Goal: Task Accomplishment & Management: Use online tool/utility

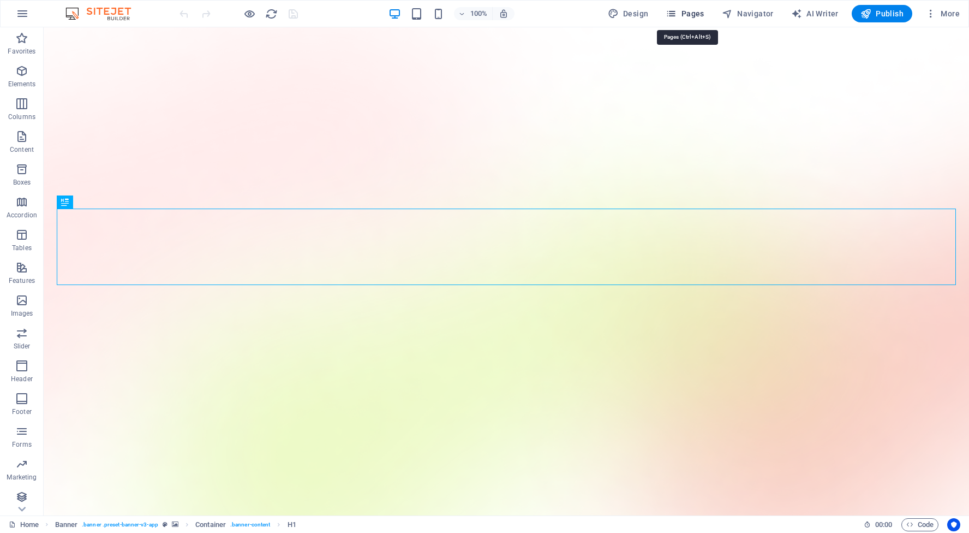
click at [693, 11] on span "Pages" at bounding box center [685, 13] width 38 height 11
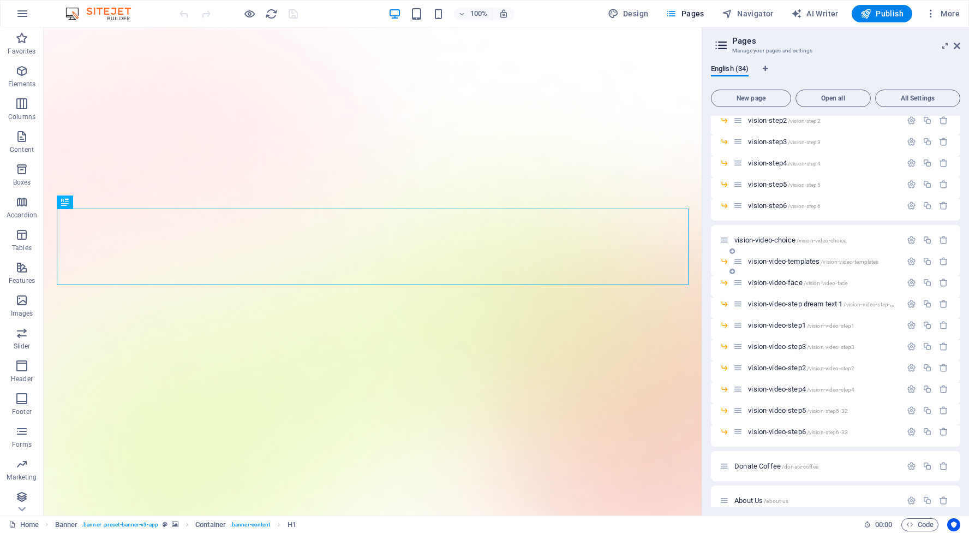
scroll to position [314, 0]
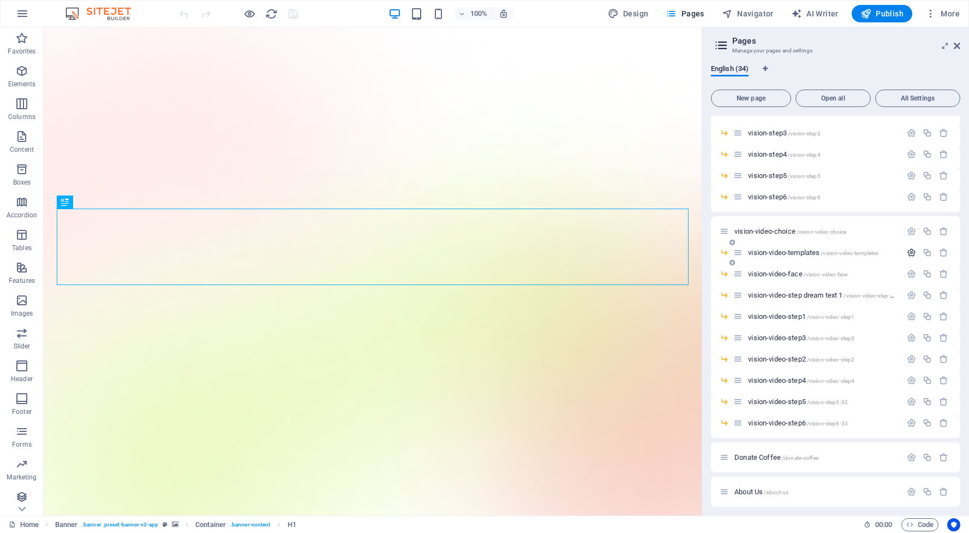
click at [915, 252] on button "button" at bounding box center [912, 252] width 16 height 9
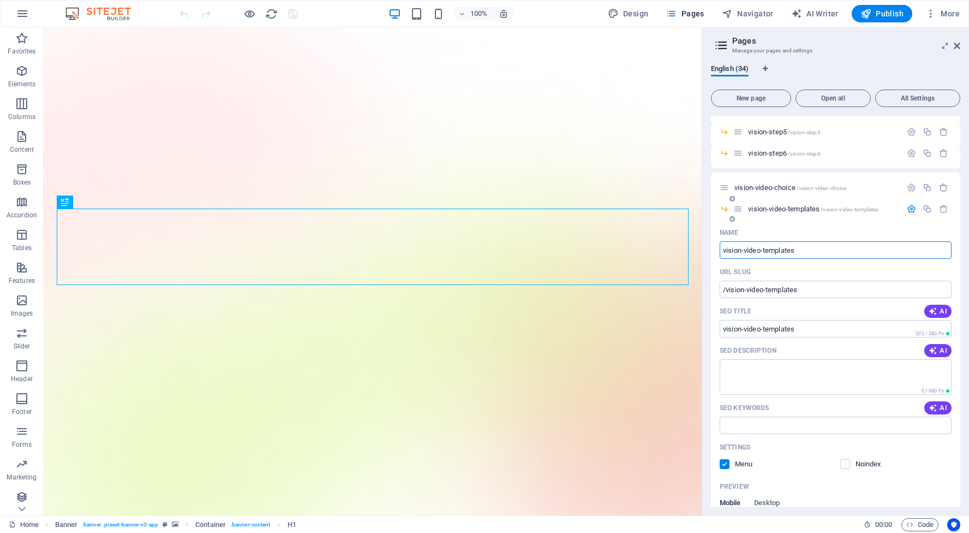
scroll to position [360, 0]
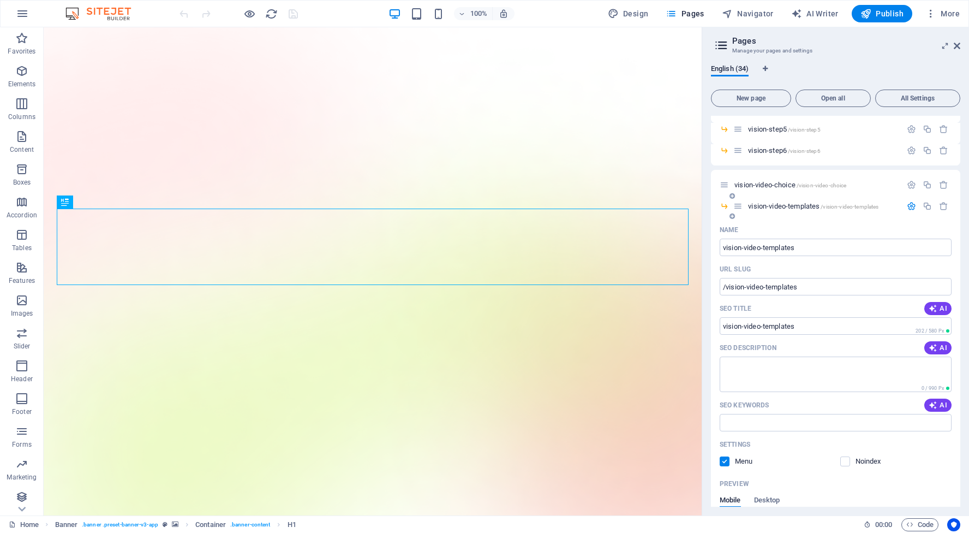
click at [724, 462] on label at bounding box center [725, 461] width 10 height 10
click at [0, 0] on input "checkbox" at bounding box center [0, 0] width 0 height 0
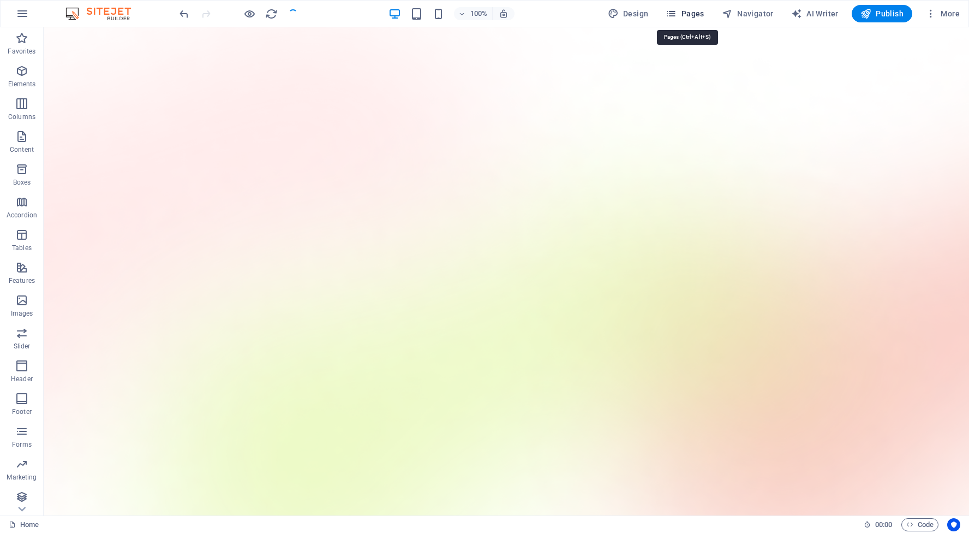
click at [697, 10] on span "Pages" at bounding box center [685, 13] width 38 height 11
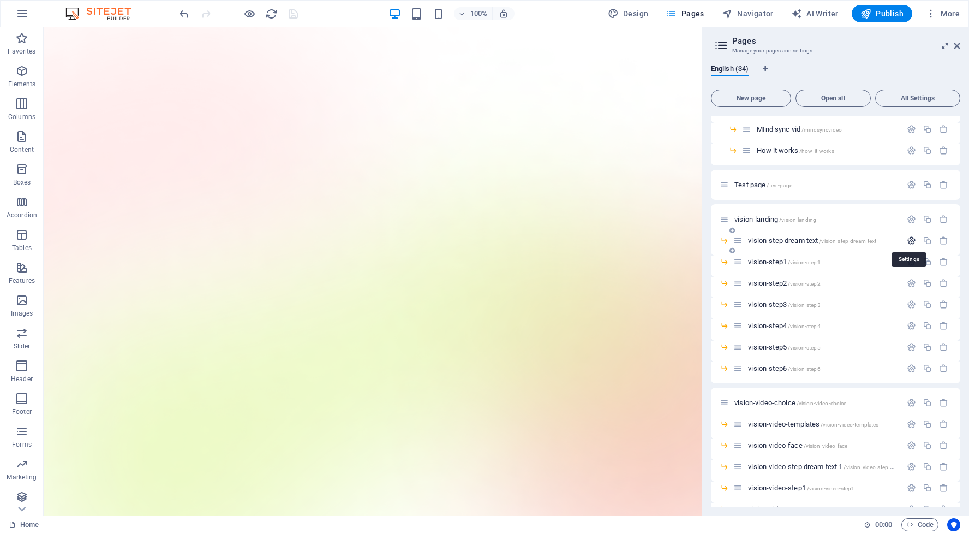
scroll to position [145, 0]
click at [907, 259] on icon "button" at bounding box center [911, 259] width 9 height 9
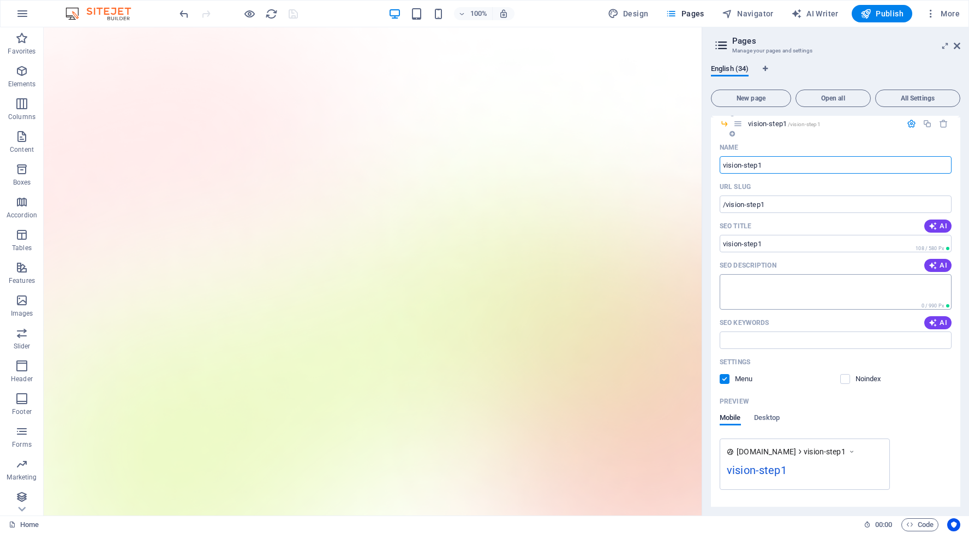
scroll to position [293, 0]
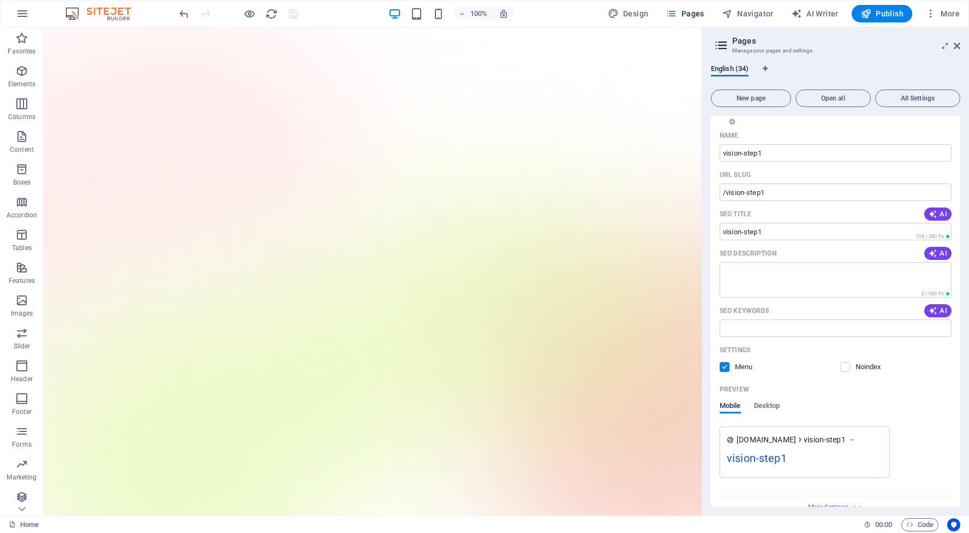
click at [724, 369] on label at bounding box center [725, 367] width 10 height 10
click at [0, 0] on input "checkbox" at bounding box center [0, 0] width 0 height 0
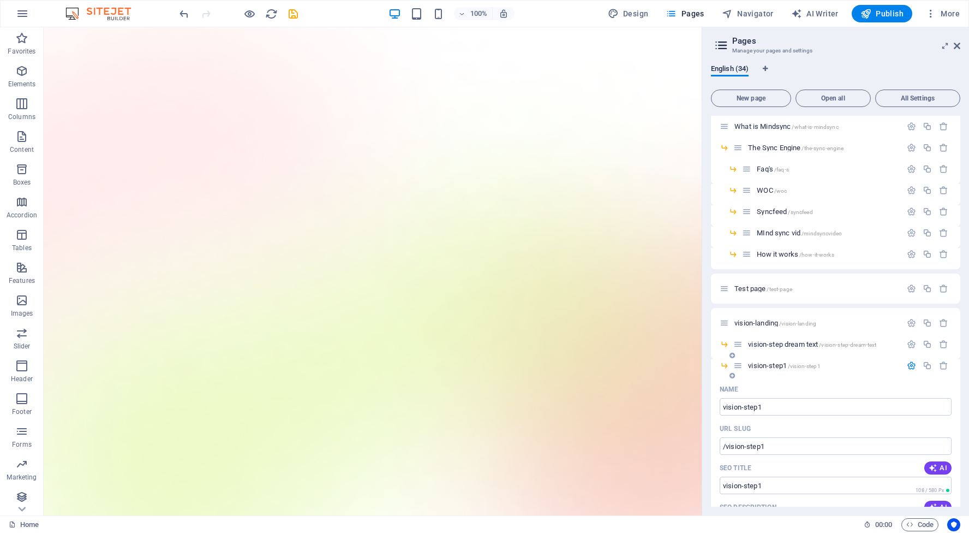
scroll to position [31, 0]
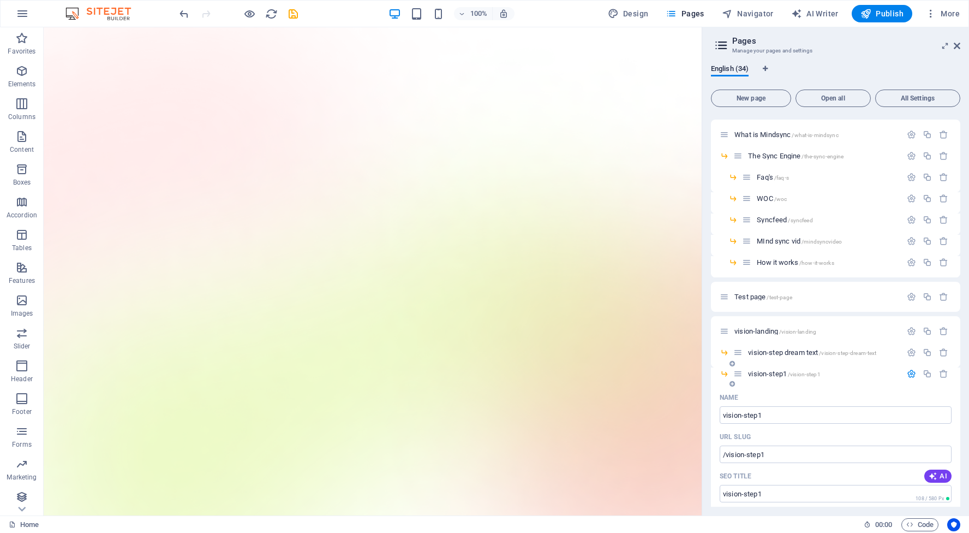
click at [908, 375] on icon "button" at bounding box center [911, 373] width 9 height 9
click at [907, 392] on icon "button" at bounding box center [911, 394] width 9 height 9
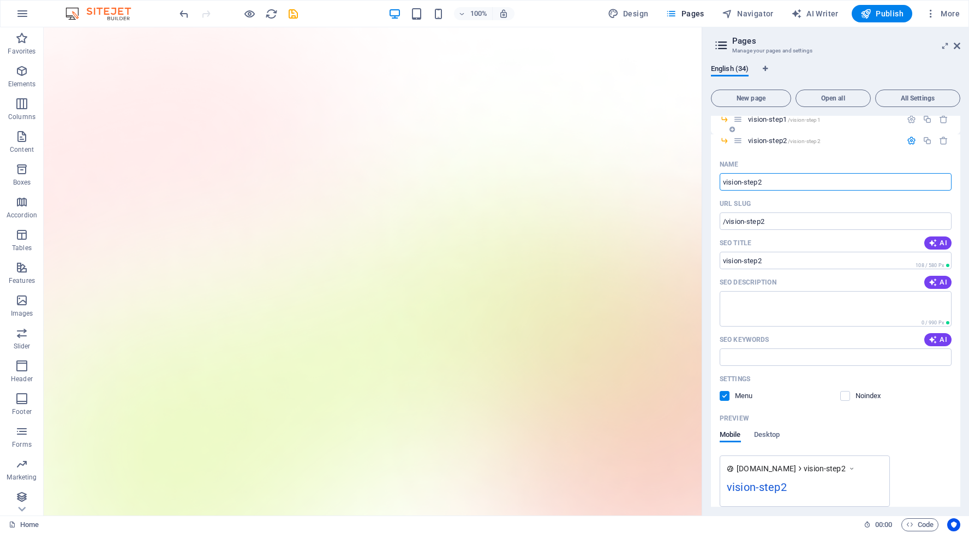
scroll to position [283, 0]
click at [724, 399] on label at bounding box center [725, 397] width 10 height 10
click at [0, 0] on input "checkbox" at bounding box center [0, 0] width 0 height 0
click at [908, 142] on icon "button" at bounding box center [911, 142] width 9 height 9
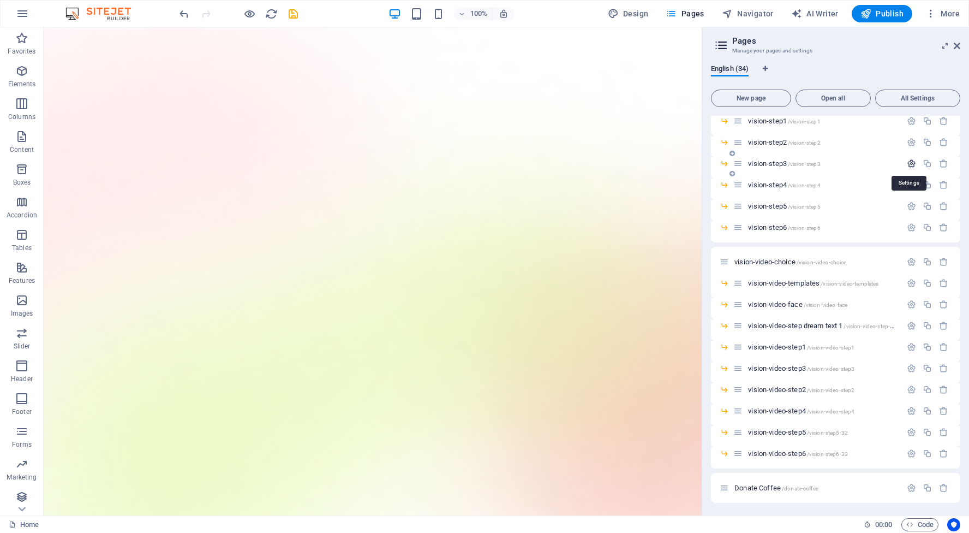
click at [910, 165] on icon "button" at bounding box center [911, 163] width 9 height 9
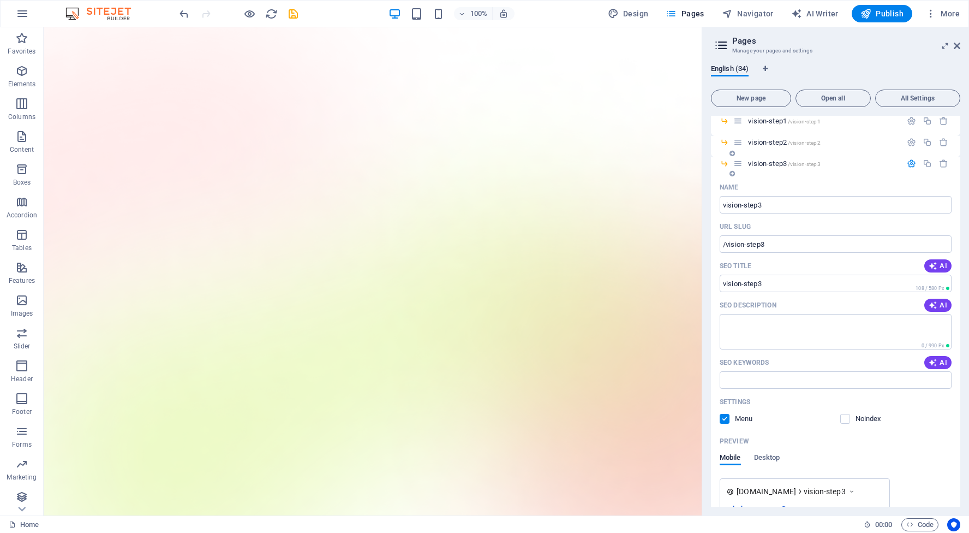
click at [723, 419] on label at bounding box center [725, 419] width 10 height 10
click at [0, 0] on input "checkbox" at bounding box center [0, 0] width 0 height 0
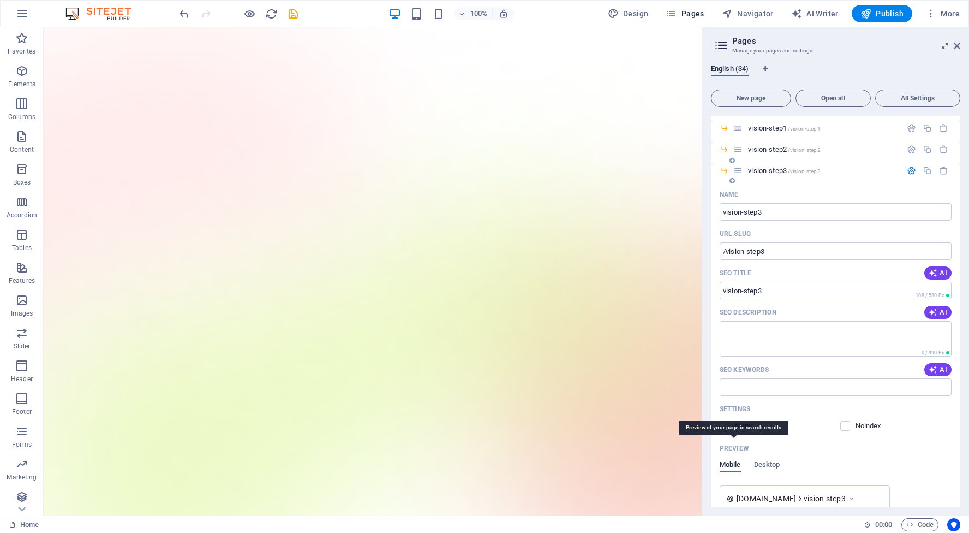
scroll to position [277, 0]
click at [725, 428] on label at bounding box center [725, 425] width 10 height 10
click at [0, 0] on input "checkbox" at bounding box center [0, 0] width 0 height 0
click at [911, 150] on icon "button" at bounding box center [911, 148] width 9 height 9
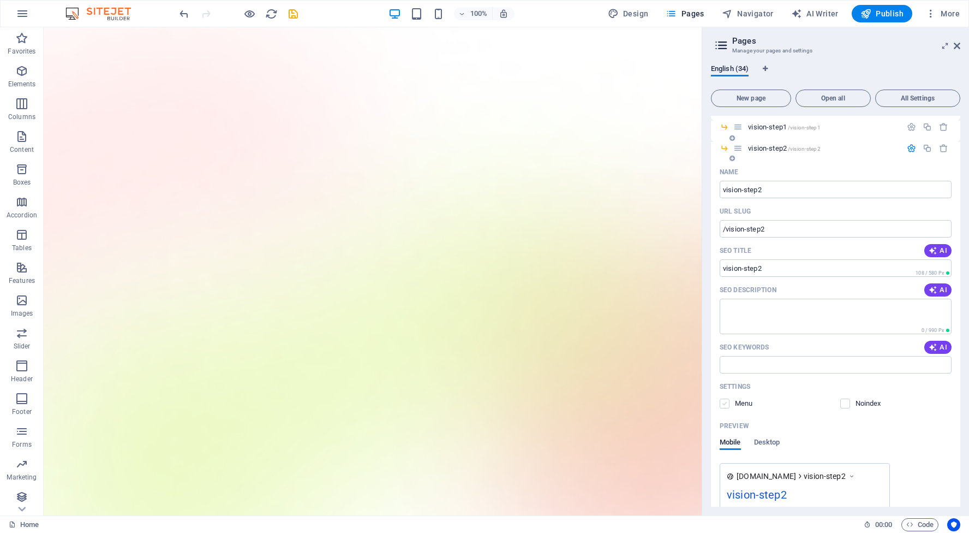
click at [726, 403] on label at bounding box center [725, 403] width 10 height 10
click at [0, 0] on input "checkbox" at bounding box center [0, 0] width 0 height 0
click at [908, 128] on icon "button" at bounding box center [911, 126] width 9 height 9
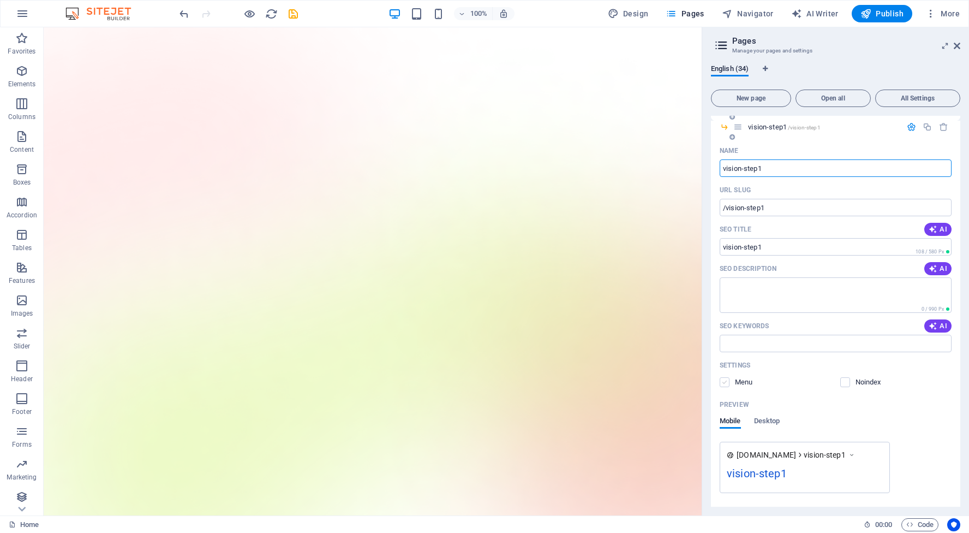
click at [728, 380] on label at bounding box center [725, 382] width 10 height 10
click at [0, 0] on input "checkbox" at bounding box center [0, 0] width 0 height 0
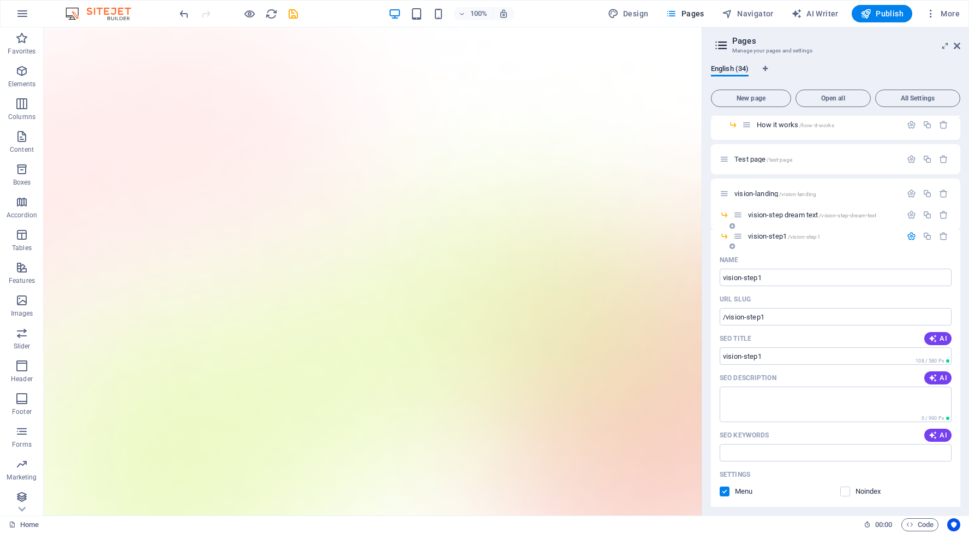
scroll to position [165, 0]
click at [909, 235] on icon "button" at bounding box center [911, 238] width 9 height 9
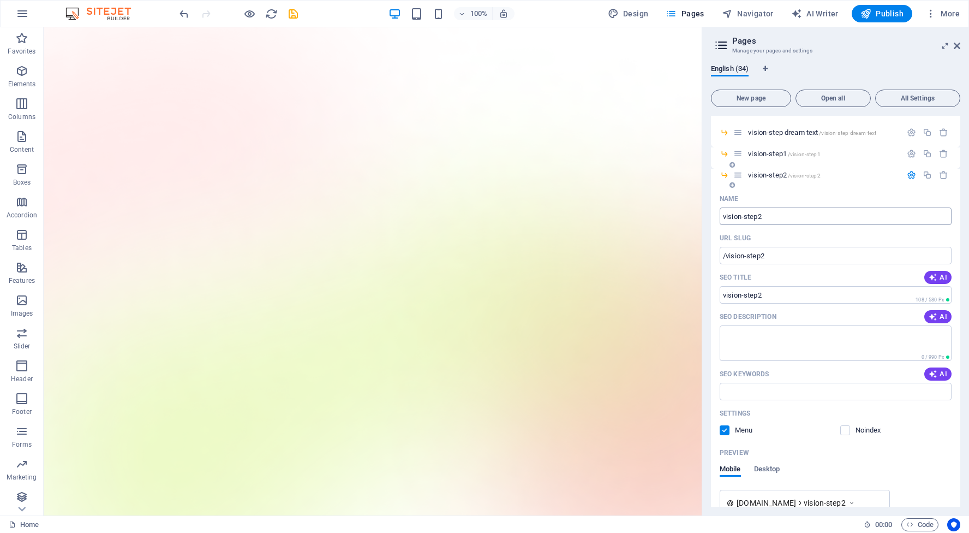
scroll to position [216, 0]
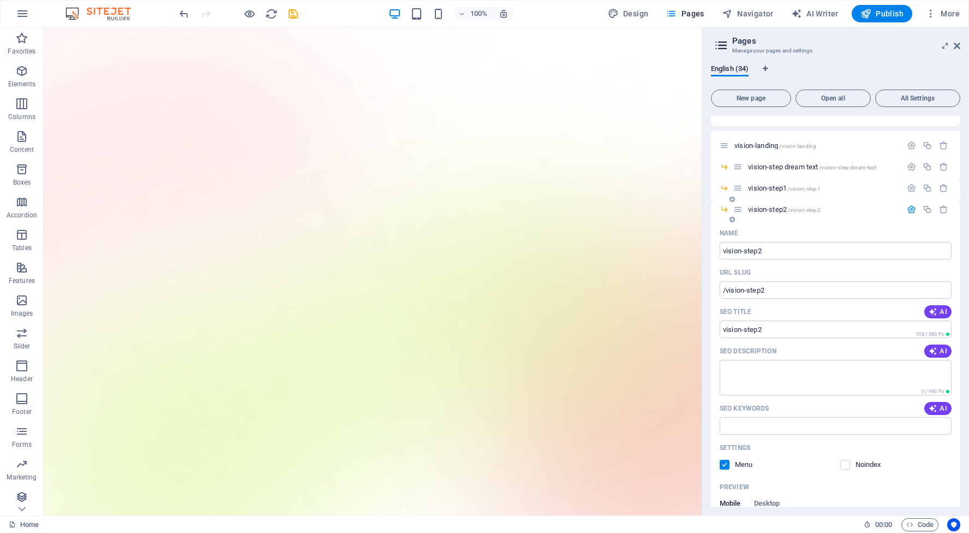
click at [908, 210] on icon "button" at bounding box center [911, 209] width 9 height 9
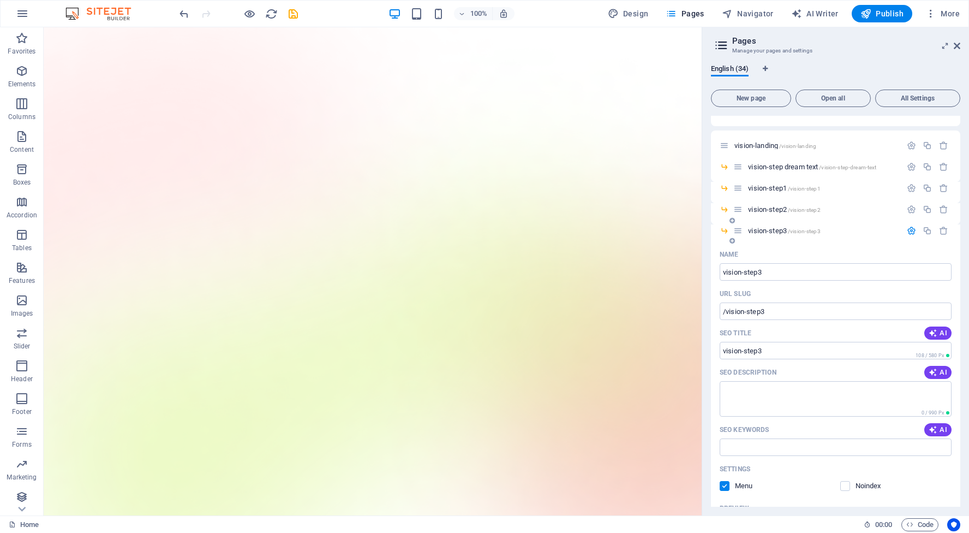
click at [909, 229] on icon "button" at bounding box center [911, 230] width 9 height 9
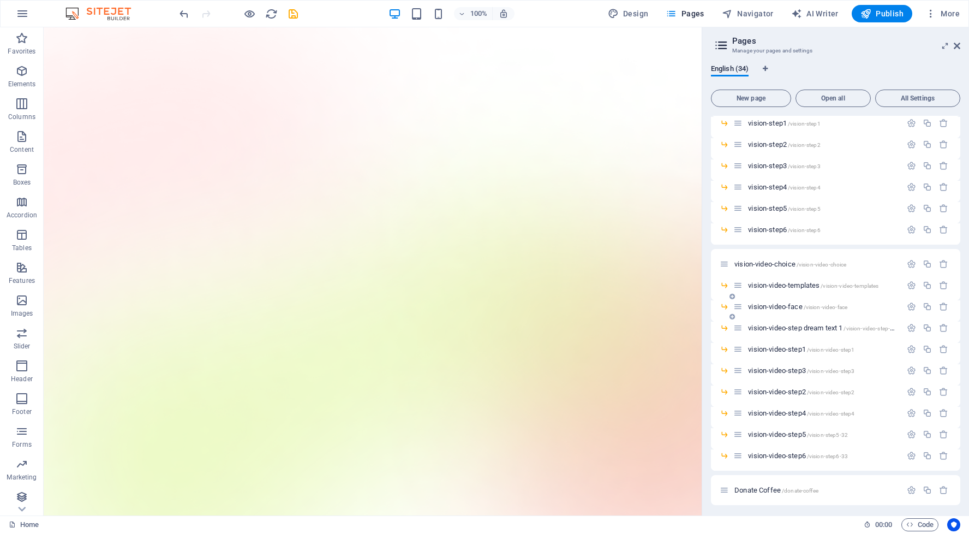
scroll to position [285, 0]
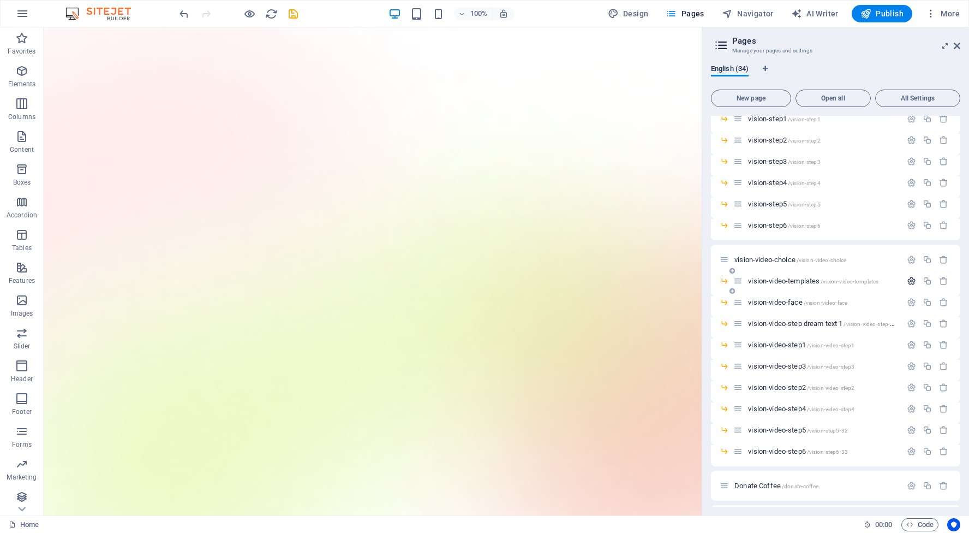
click at [911, 277] on icon "button" at bounding box center [911, 280] width 9 height 9
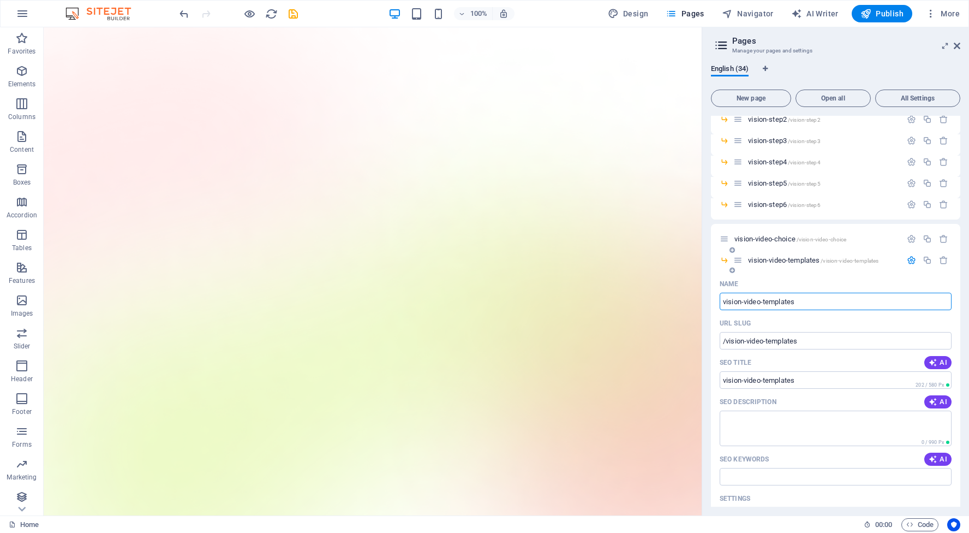
scroll to position [304, 0]
click at [911, 264] on icon "button" at bounding box center [911, 262] width 9 height 9
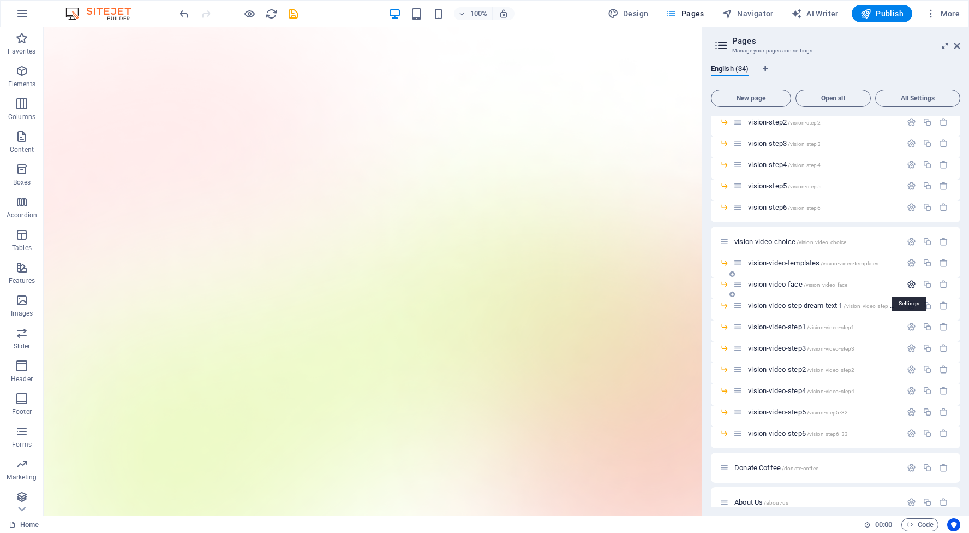
click at [910, 282] on icon "button" at bounding box center [911, 283] width 9 height 9
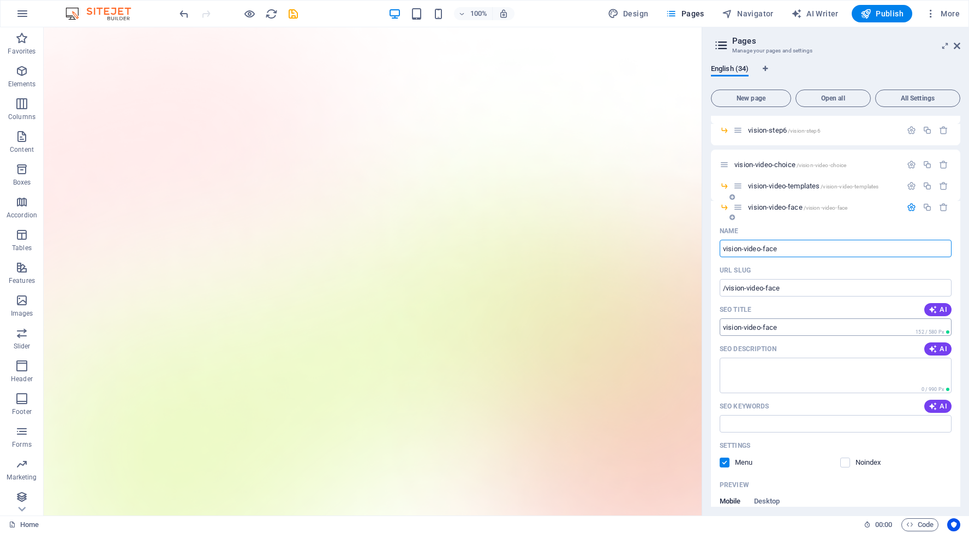
scroll to position [398, 0]
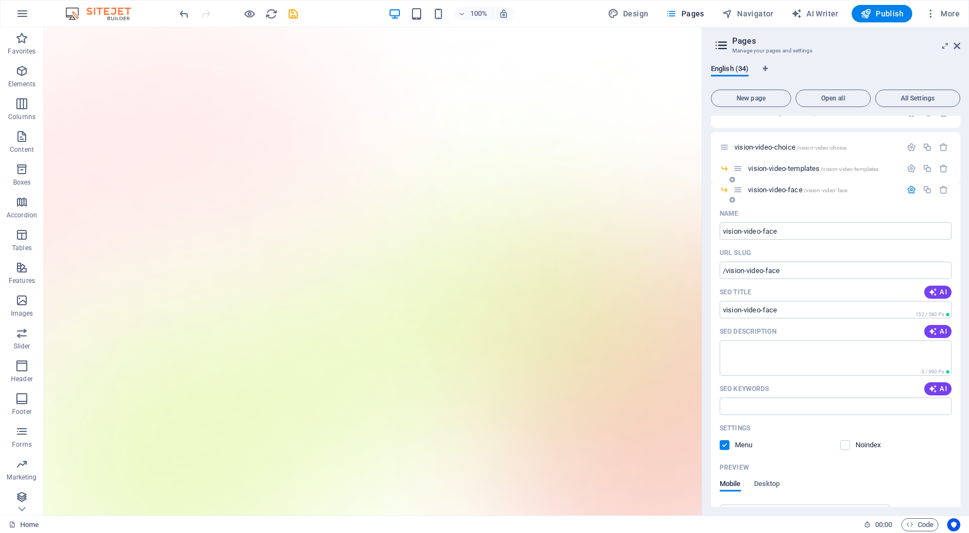
click at [727, 447] on label at bounding box center [725, 445] width 10 height 10
click at [0, 0] on input "checkbox" at bounding box center [0, 0] width 0 height 0
click at [908, 193] on icon "button" at bounding box center [911, 189] width 9 height 9
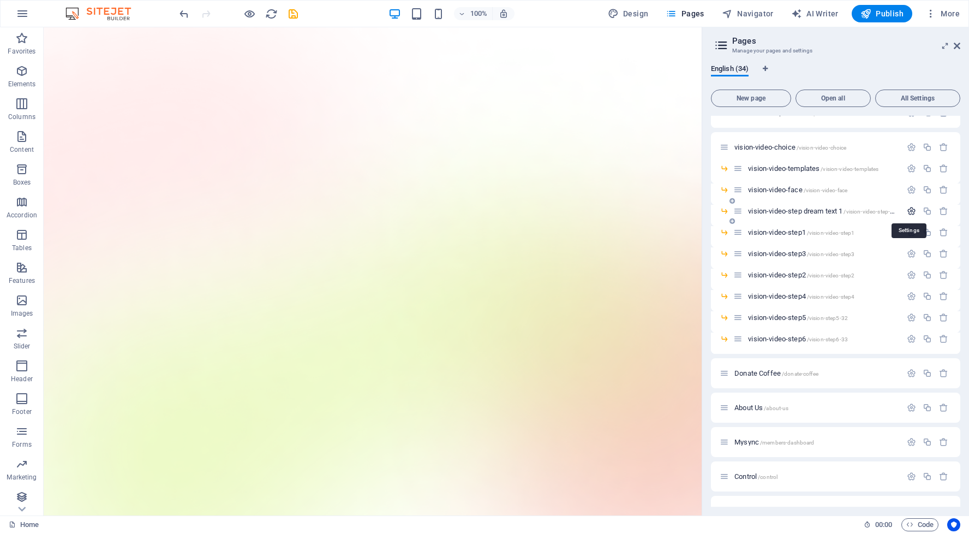
click at [907, 210] on icon "button" at bounding box center [911, 210] width 9 height 9
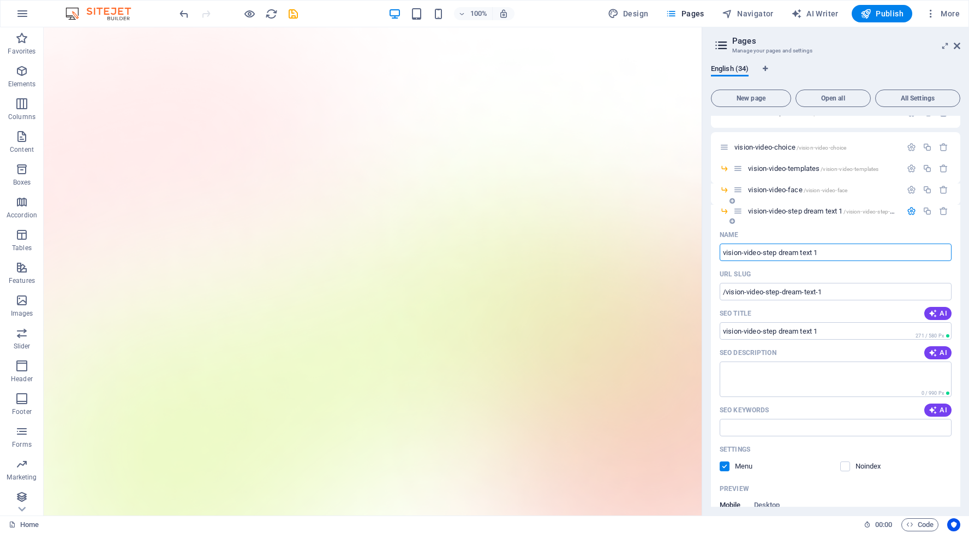
click at [724, 464] on label at bounding box center [725, 466] width 10 height 10
click at [0, 0] on input "checkbox" at bounding box center [0, 0] width 0 height 0
click at [910, 210] on icon "button" at bounding box center [911, 210] width 9 height 9
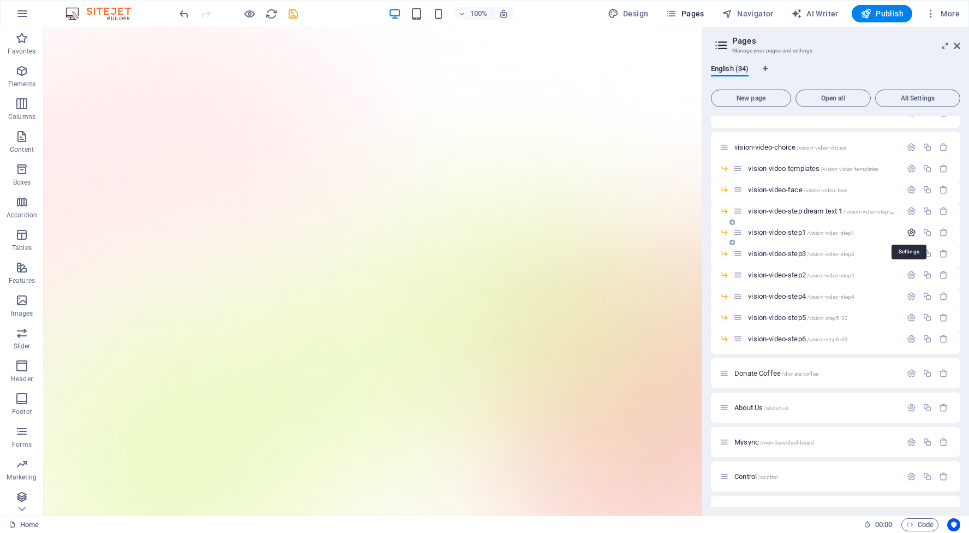
click at [910, 230] on icon "button" at bounding box center [911, 232] width 9 height 9
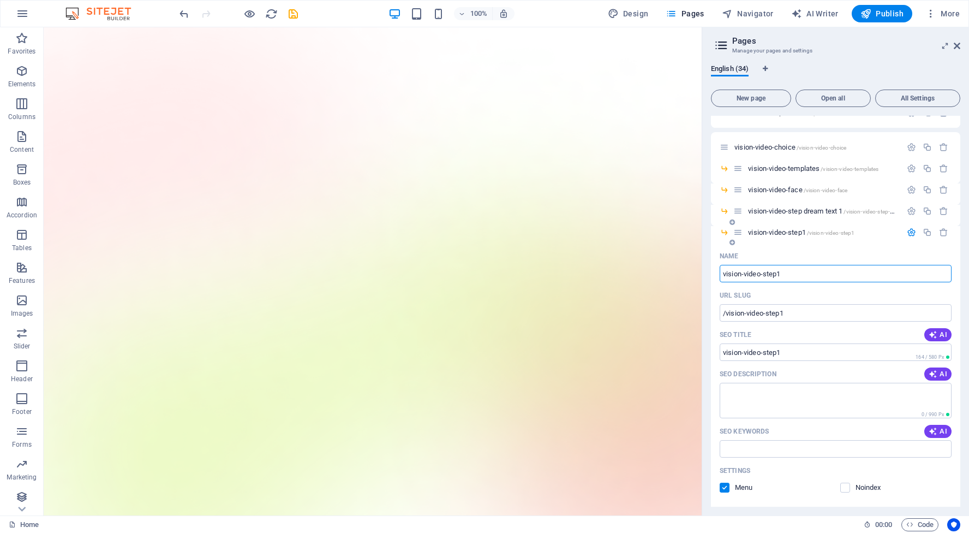
click at [724, 486] on label at bounding box center [725, 488] width 10 height 10
click at [0, 0] on input "checkbox" at bounding box center [0, 0] width 0 height 0
click at [909, 232] on icon "button" at bounding box center [911, 232] width 9 height 9
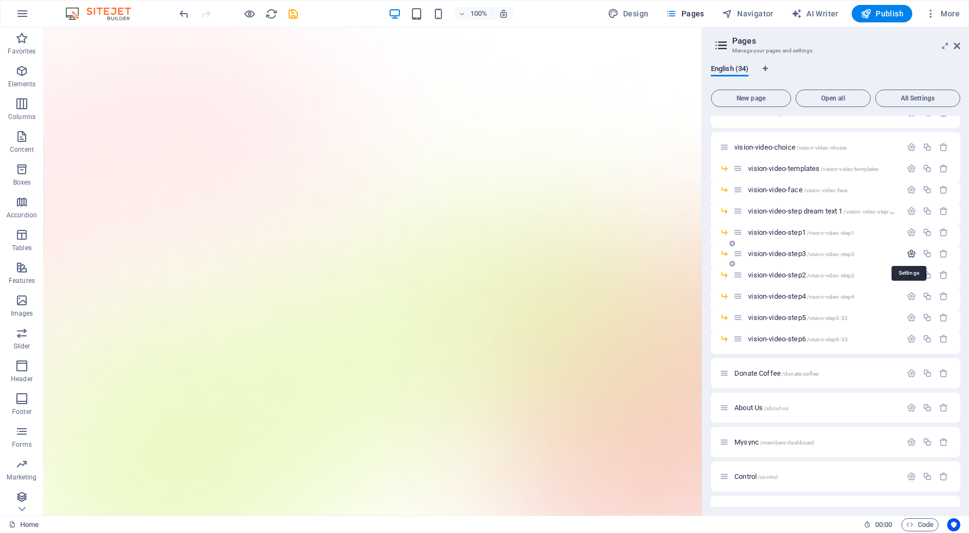
click at [909, 254] on icon "button" at bounding box center [911, 253] width 9 height 9
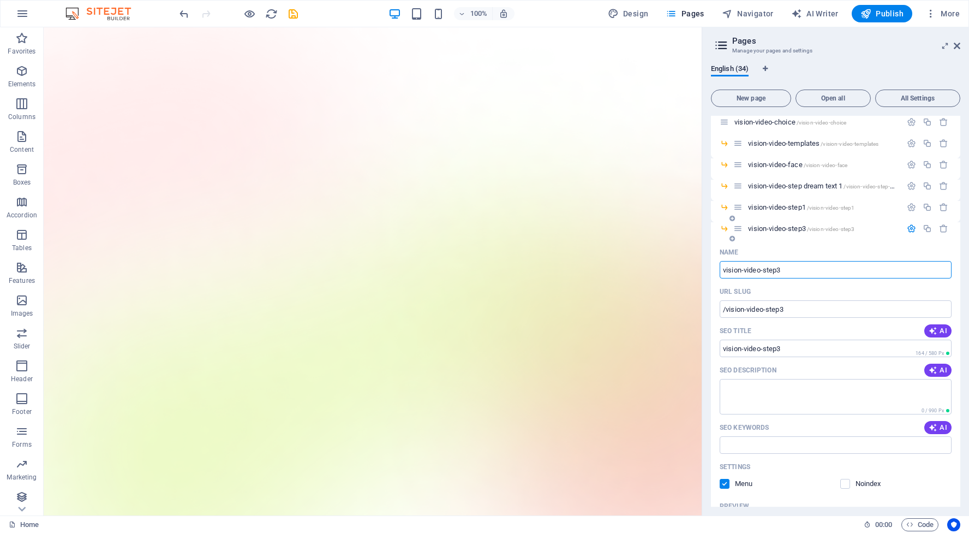
scroll to position [424, 0]
click at [723, 481] on label at bounding box center [725, 483] width 10 height 10
click at [0, 0] on input "checkbox" at bounding box center [0, 0] width 0 height 0
click at [909, 225] on icon "button" at bounding box center [911, 227] width 9 height 9
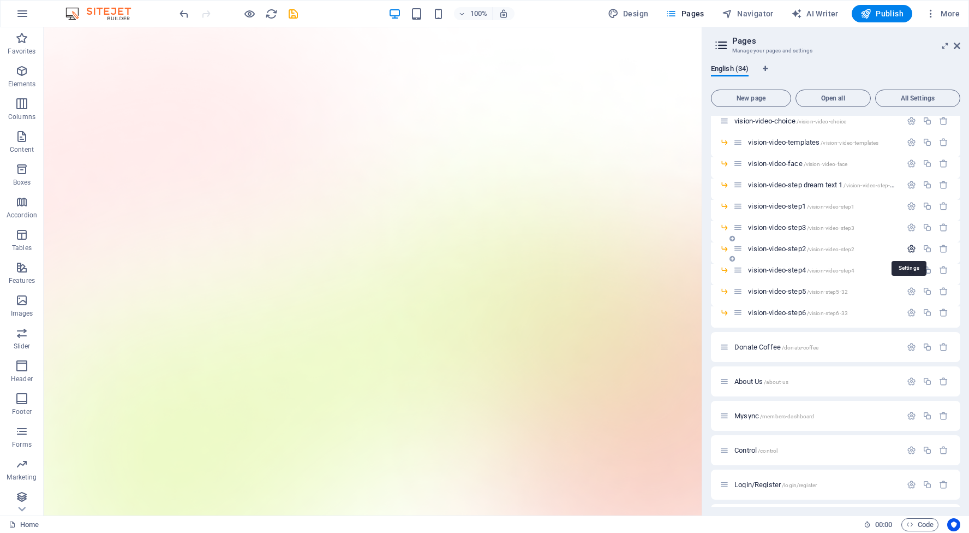
click at [909, 248] on icon "button" at bounding box center [911, 248] width 9 height 9
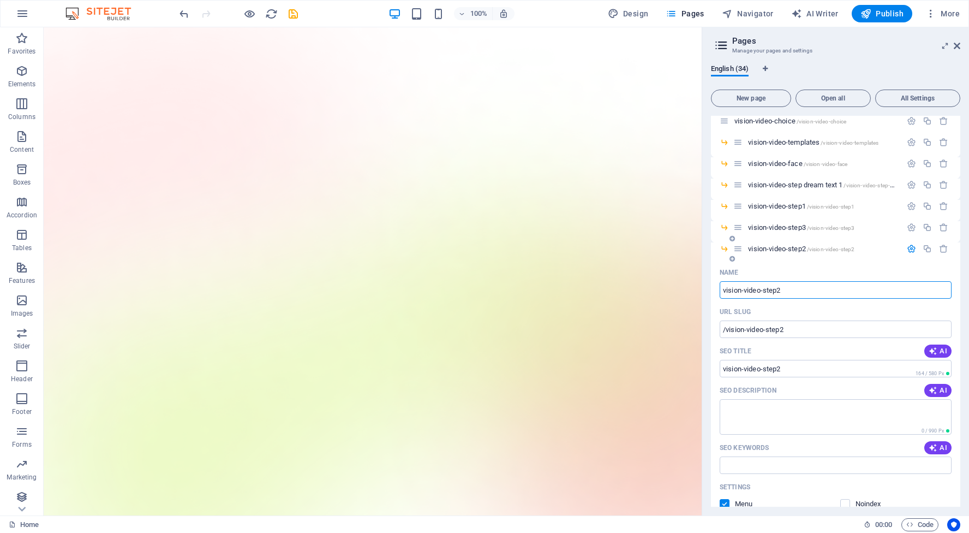
click at [723, 499] on label at bounding box center [725, 504] width 10 height 10
click at [0, 0] on input "checkbox" at bounding box center [0, 0] width 0 height 0
click at [911, 248] on icon "button" at bounding box center [911, 248] width 9 height 9
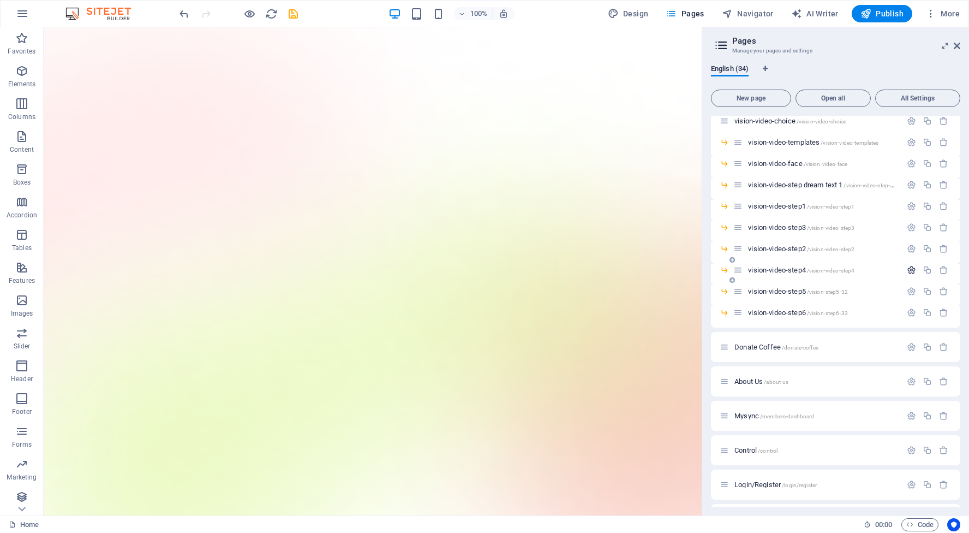
click at [910, 269] on icon "button" at bounding box center [911, 269] width 9 height 9
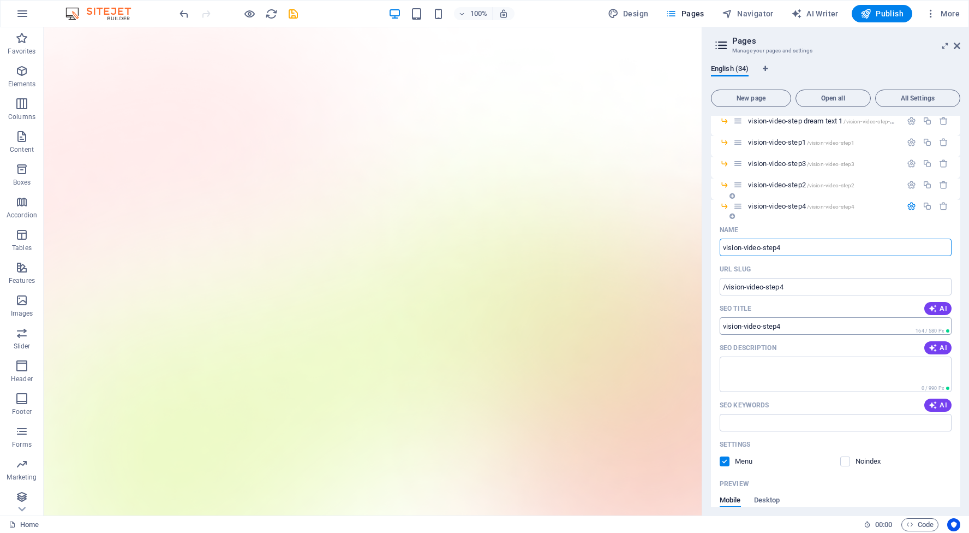
scroll to position [504, 0]
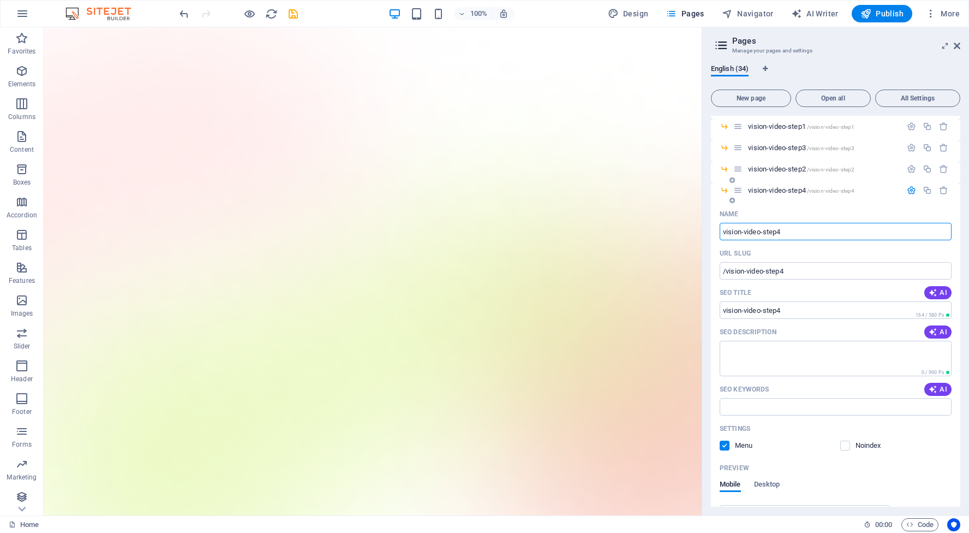
click at [725, 444] on label at bounding box center [725, 446] width 10 height 10
click at [0, 0] on input "checkbox" at bounding box center [0, 0] width 0 height 0
click at [909, 189] on icon "button" at bounding box center [911, 190] width 9 height 9
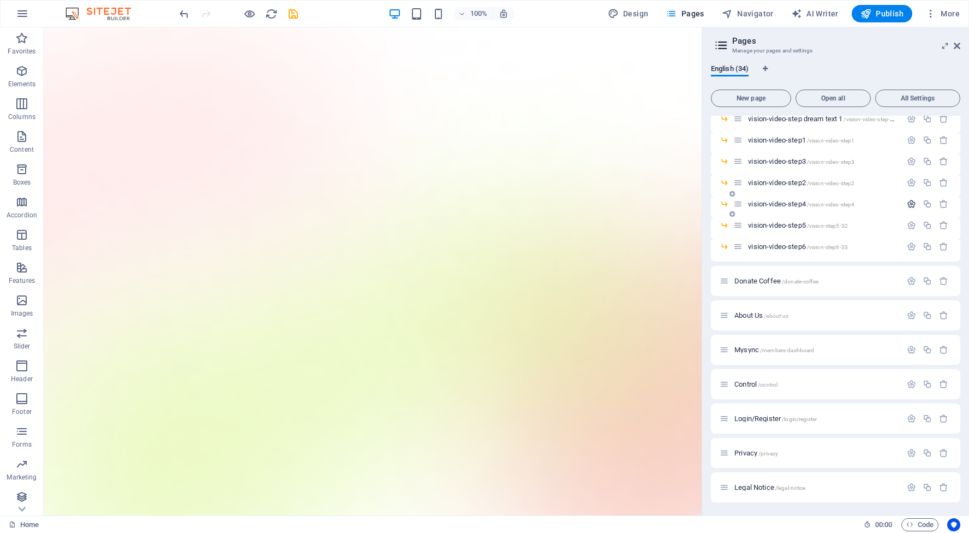
scroll to position [490, 0]
click at [909, 247] on icon "button" at bounding box center [911, 246] width 9 height 9
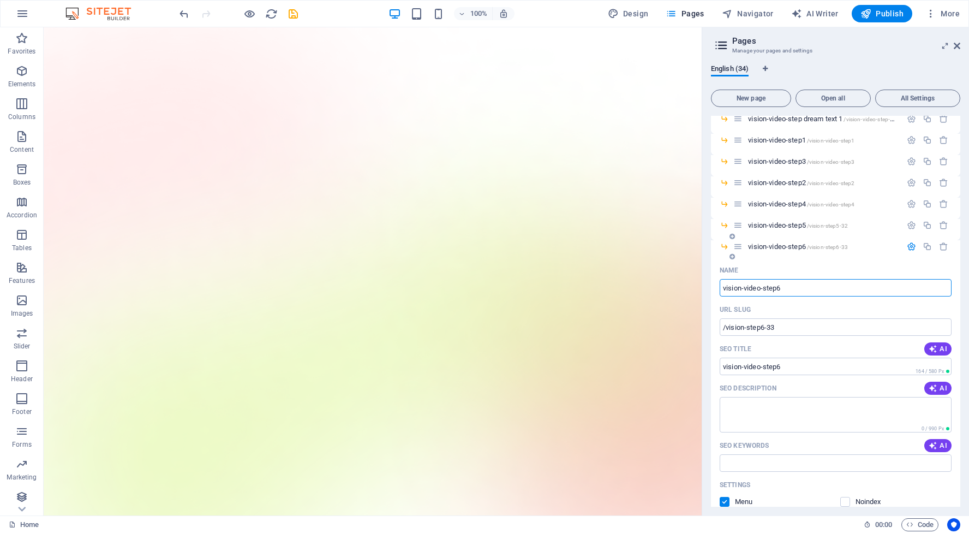
click at [724, 501] on label at bounding box center [725, 502] width 10 height 10
click at [0, 0] on input "checkbox" at bounding box center [0, 0] width 0 height 0
click at [908, 247] on icon "button" at bounding box center [911, 246] width 9 height 9
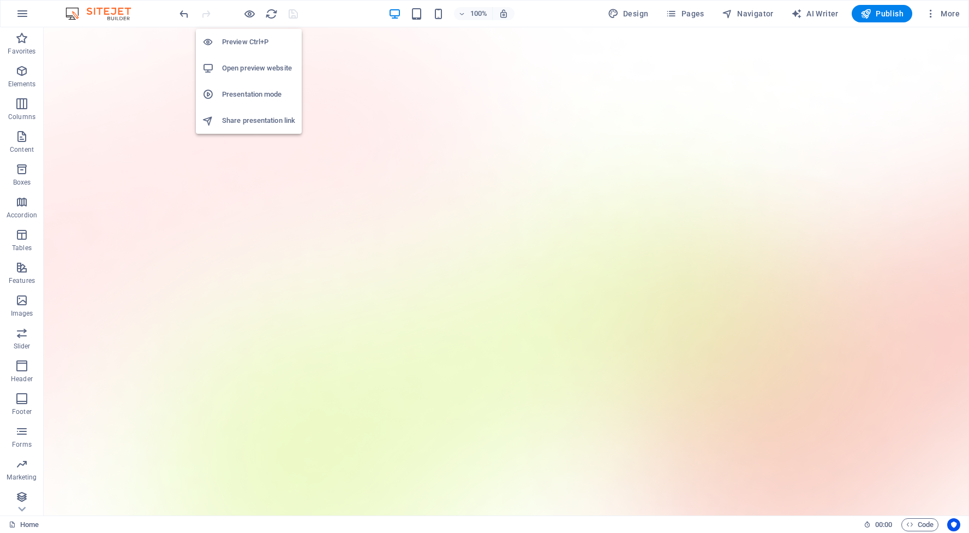
click at [248, 70] on h6 "Open preview website" at bounding box center [258, 68] width 73 height 13
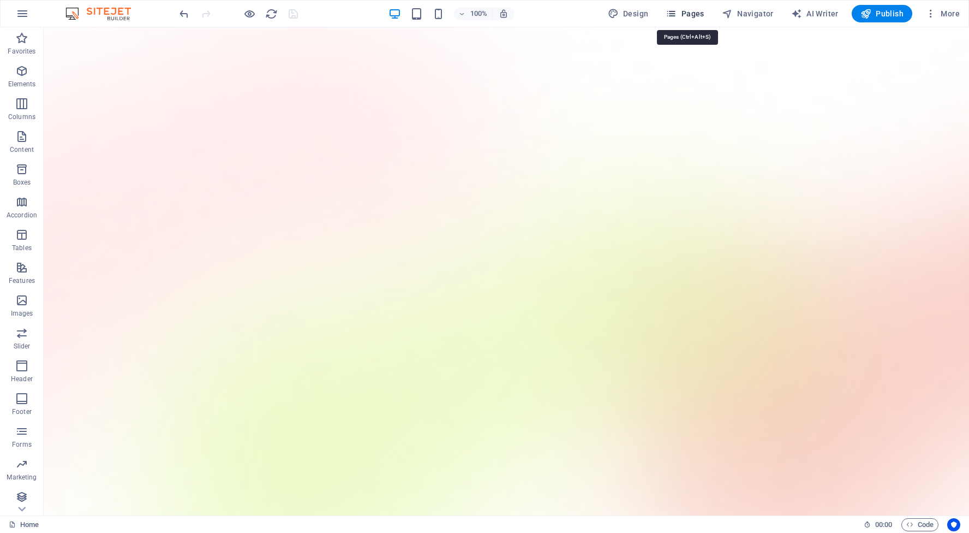
click at [695, 20] on button "Pages" at bounding box center [685, 13] width 47 height 17
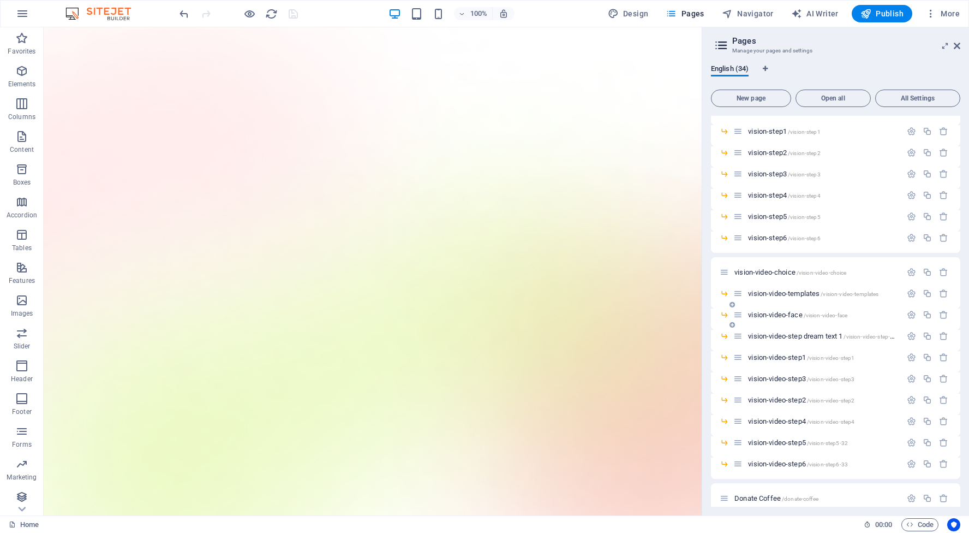
scroll to position [279, 0]
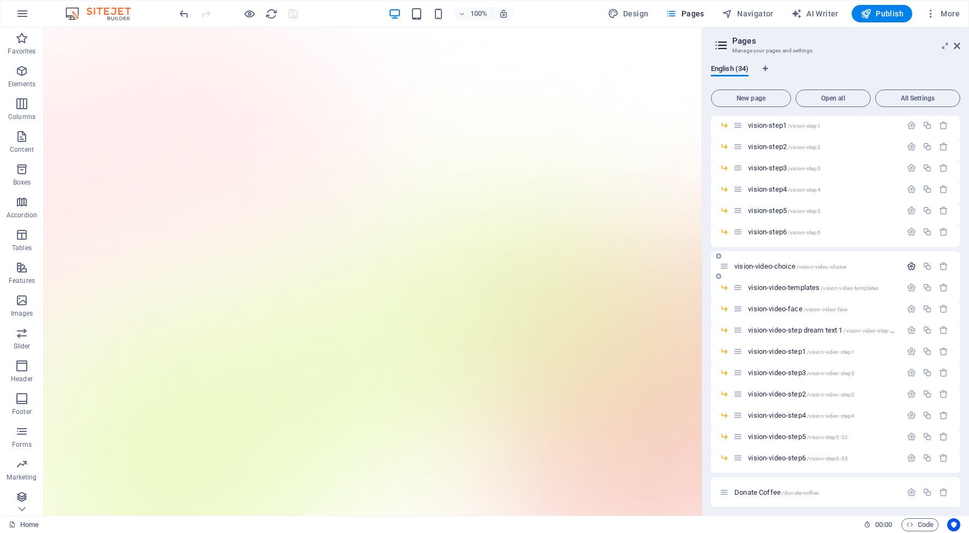
click at [910, 263] on icon "button" at bounding box center [911, 265] width 9 height 9
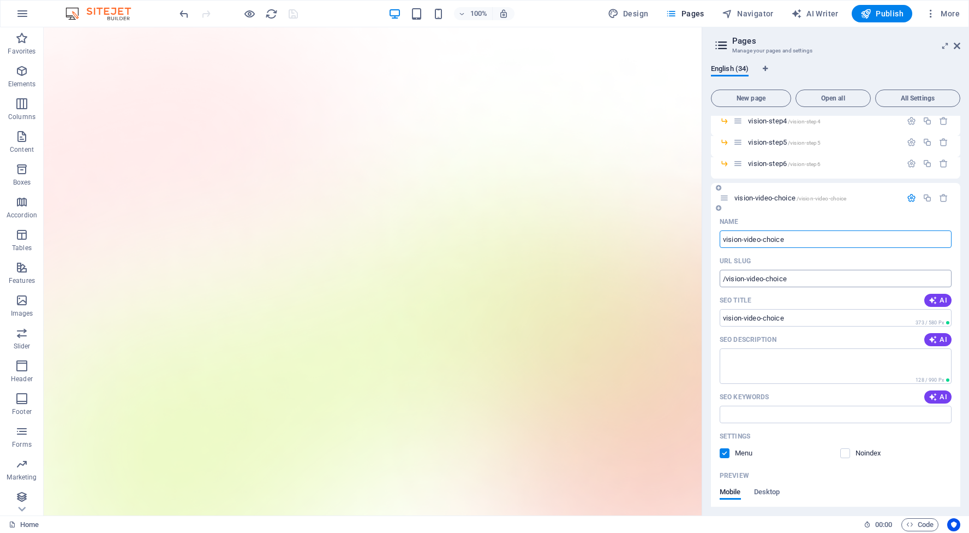
scroll to position [354, 0]
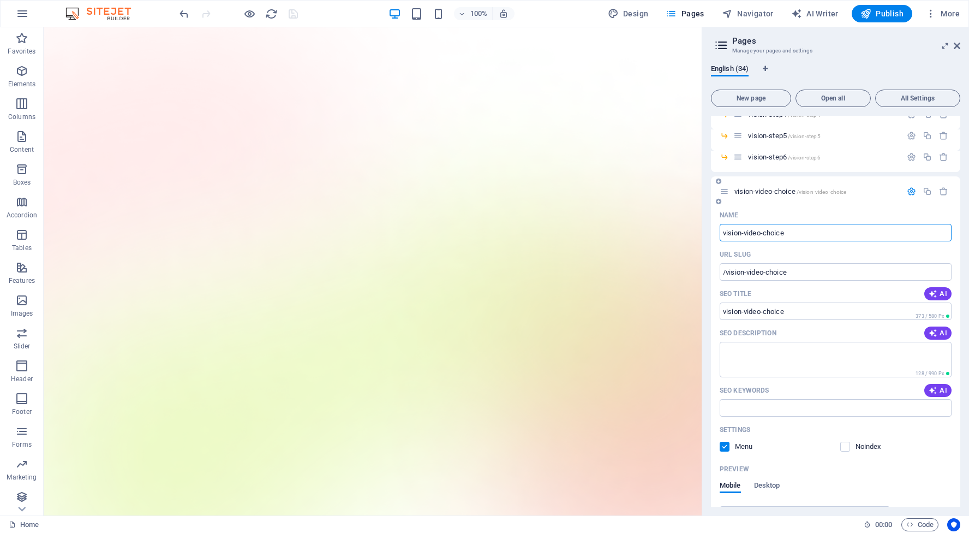
click at [723, 442] on label at bounding box center [725, 447] width 10 height 10
click at [0, 0] on input "checkbox" at bounding box center [0, 0] width 0 height 0
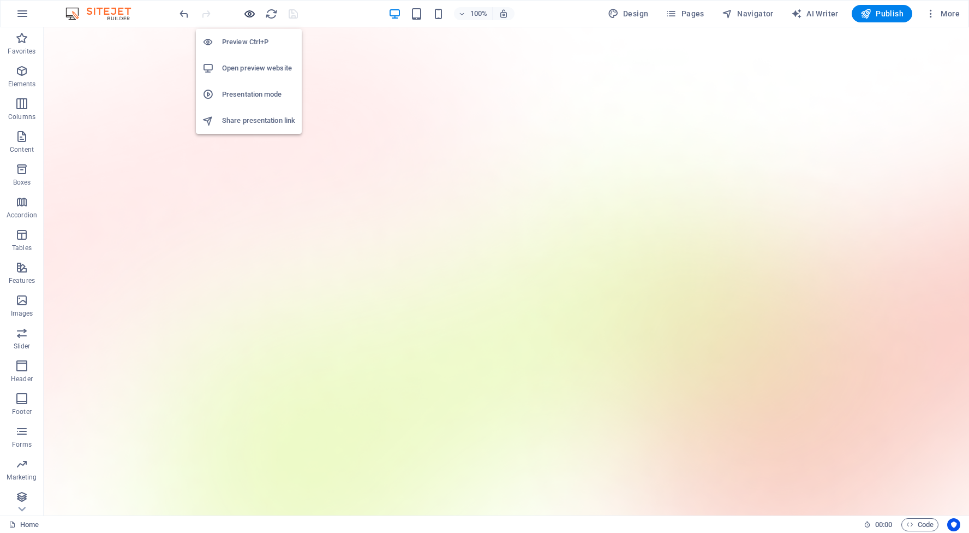
click at [247, 14] on icon "button" at bounding box center [249, 14] width 13 height 13
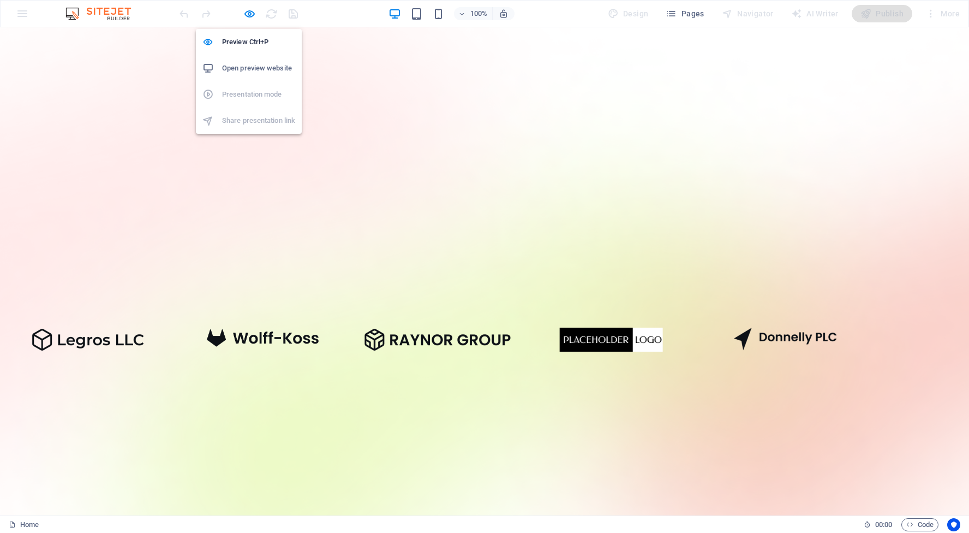
click at [252, 67] on h6 "Open preview website" at bounding box center [258, 68] width 73 height 13
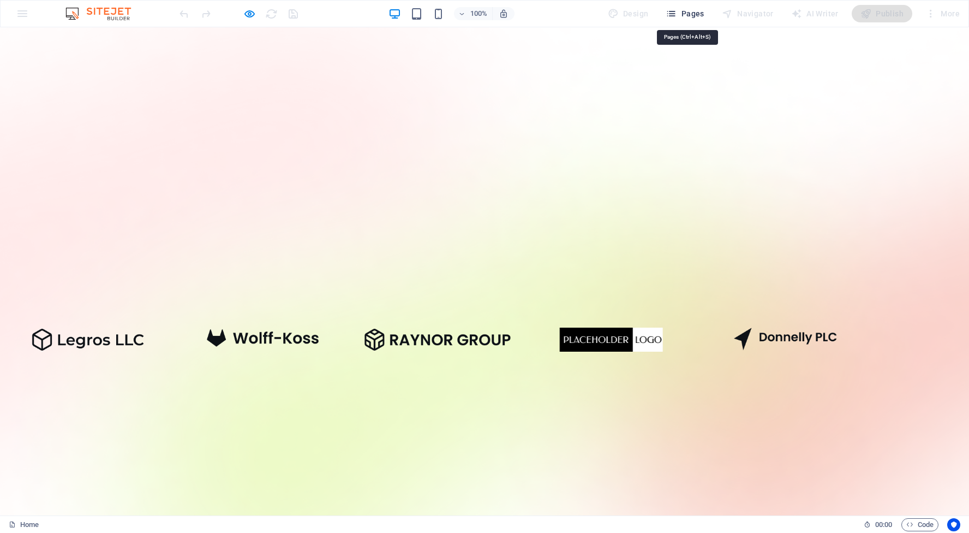
click at [693, 13] on span "Pages" at bounding box center [685, 13] width 38 height 11
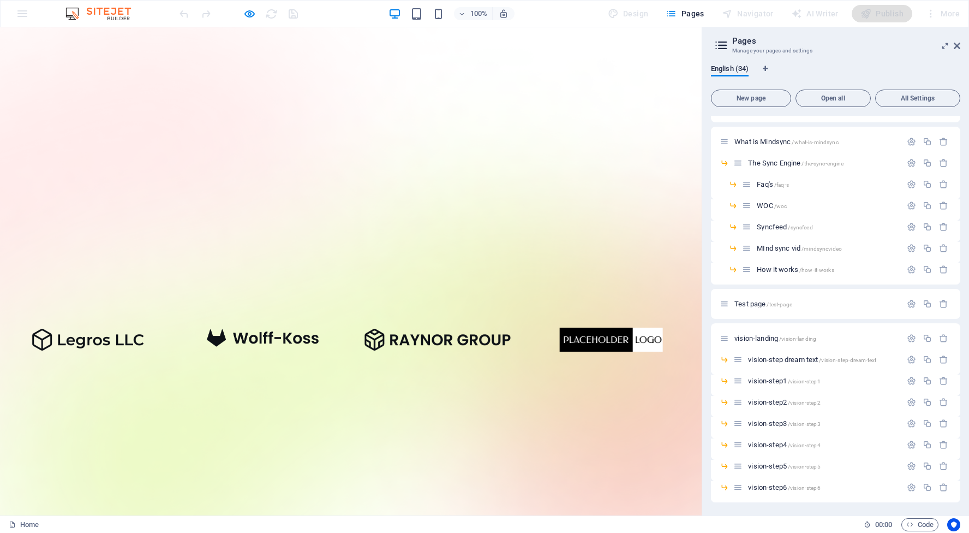
scroll to position [32, 0]
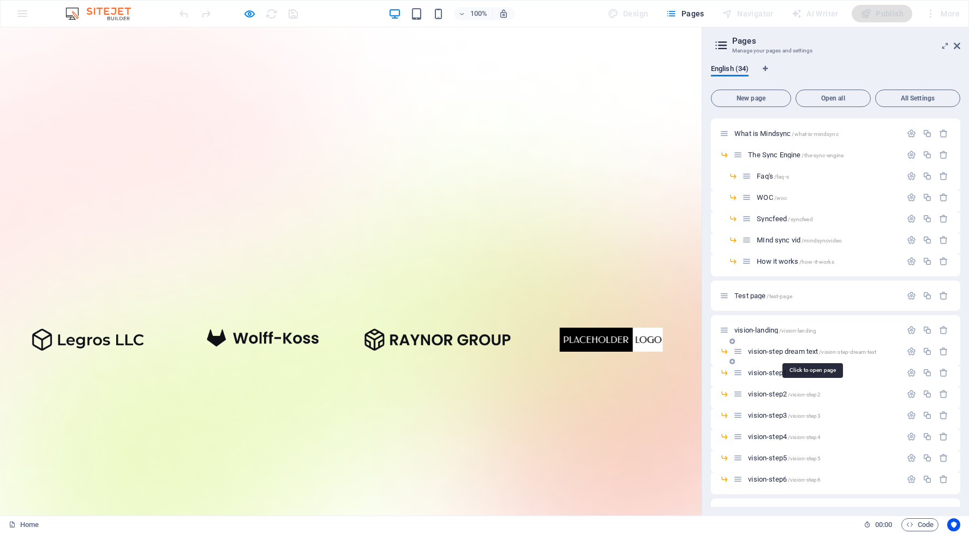
click at [811, 353] on span "vision-step dream text /vision-step-dream-text" at bounding box center [812, 351] width 128 height 8
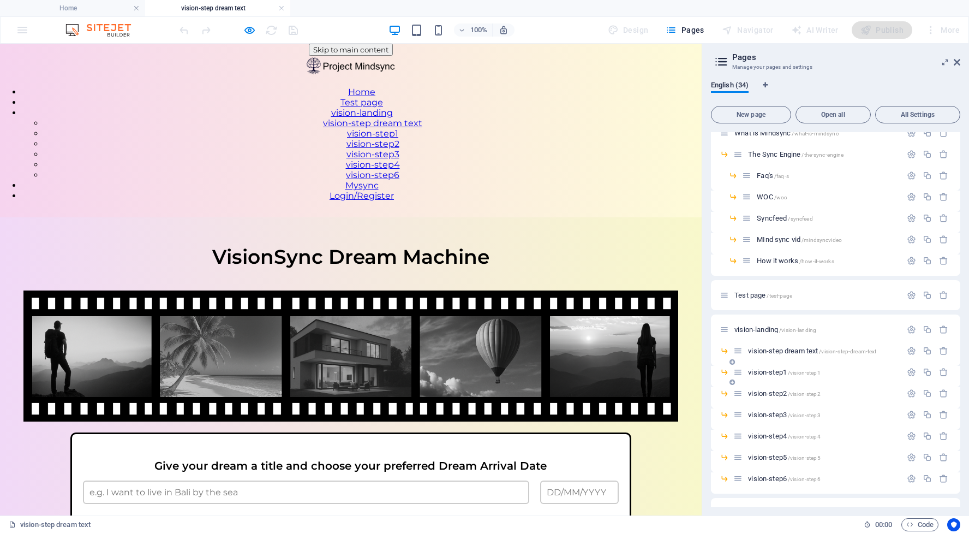
scroll to position [49, 0]
click at [909, 347] on icon "button" at bounding box center [911, 350] width 9 height 9
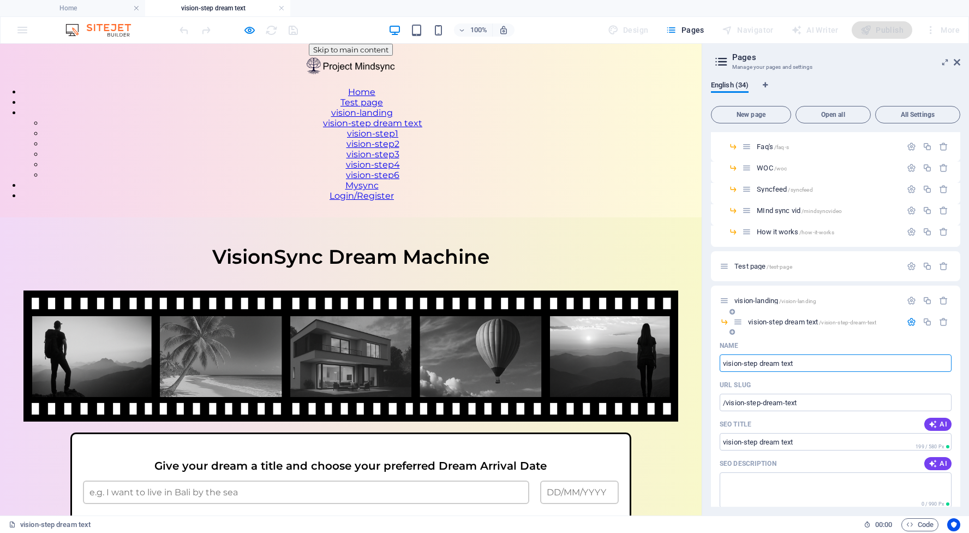
scroll to position [78, 0]
drag, startPoint x: 804, startPoint y: 400, endPoint x: 704, endPoint y: 384, distance: 101.7
click at [704, 384] on aside "Pages Manage your pages and settings English (34) New page Open all All Setting…" at bounding box center [835, 280] width 267 height 472
click at [957, 60] on icon at bounding box center [957, 62] width 7 height 9
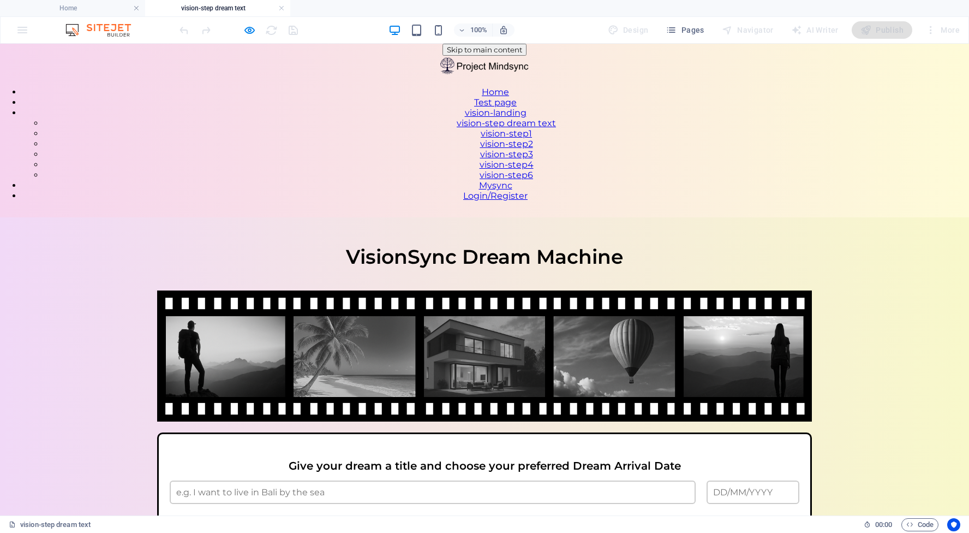
click at [802, 87] on nav "Home Test page vision-landing vision-step dream text vision-step1 vision-step2 …" at bounding box center [484, 144] width 969 height 114
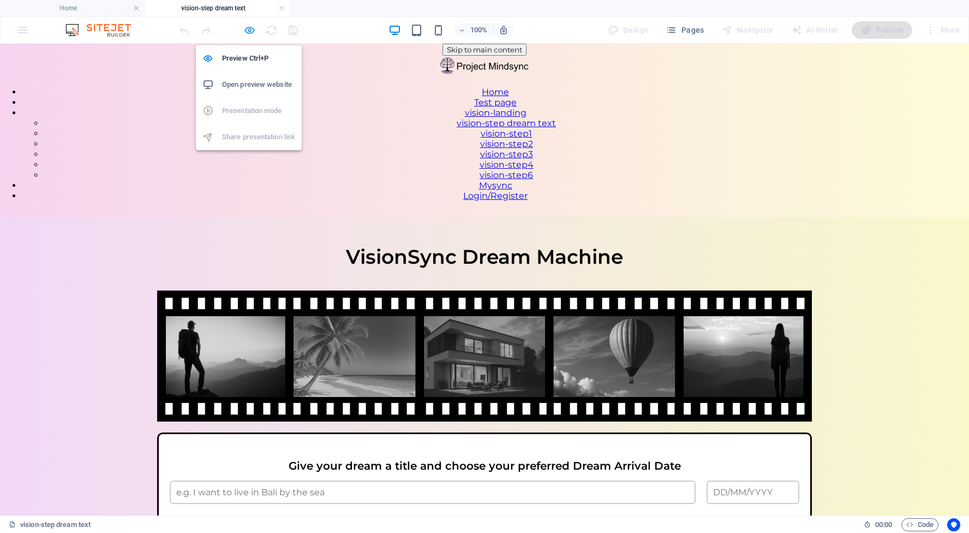
click at [251, 28] on icon "button" at bounding box center [249, 30] width 13 height 13
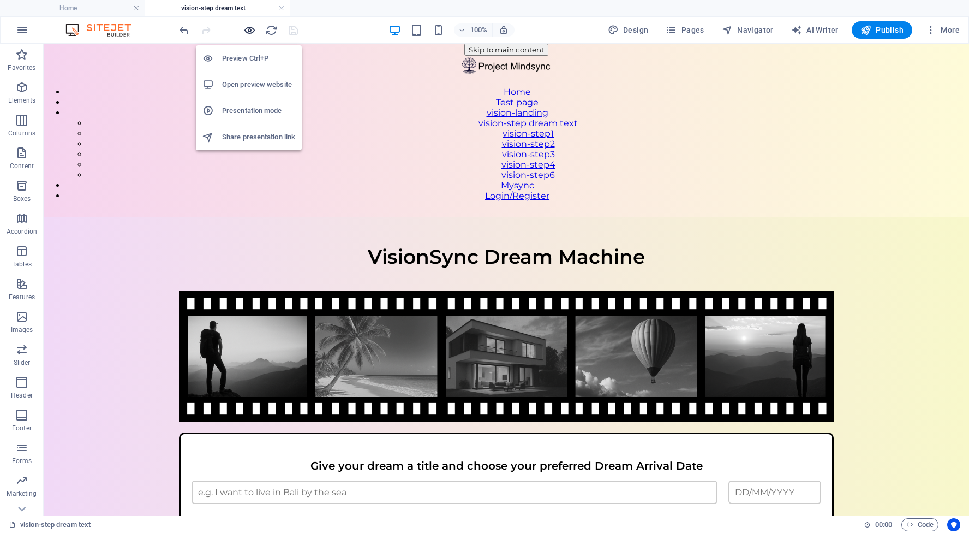
click at [251, 28] on icon "button" at bounding box center [249, 30] width 13 height 13
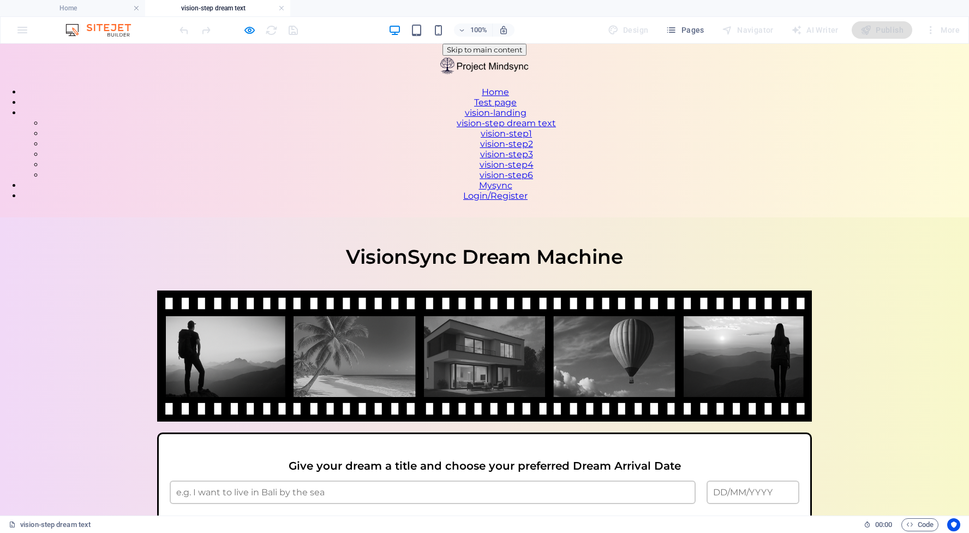
click at [527, 108] on link "vision-landing" at bounding box center [496, 113] width 62 height 10
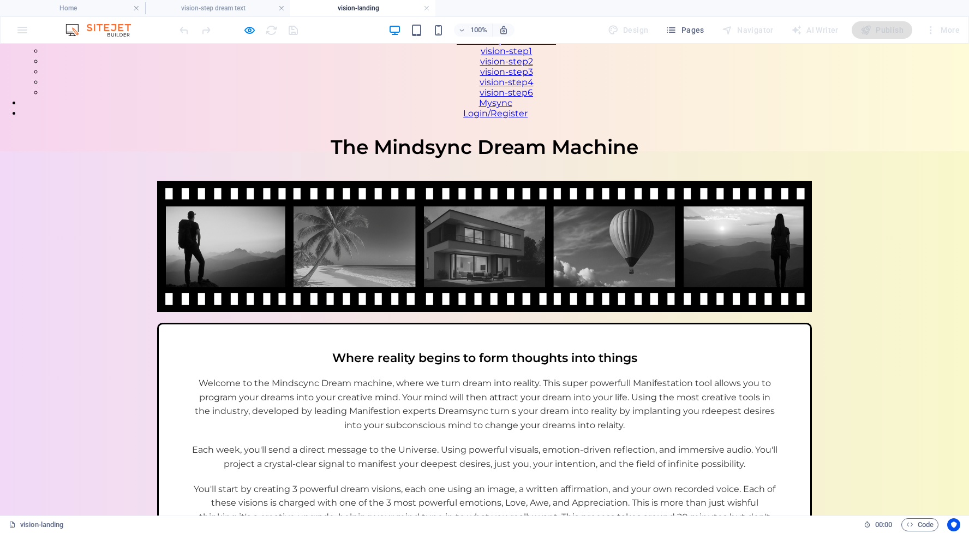
scroll to position [91, 0]
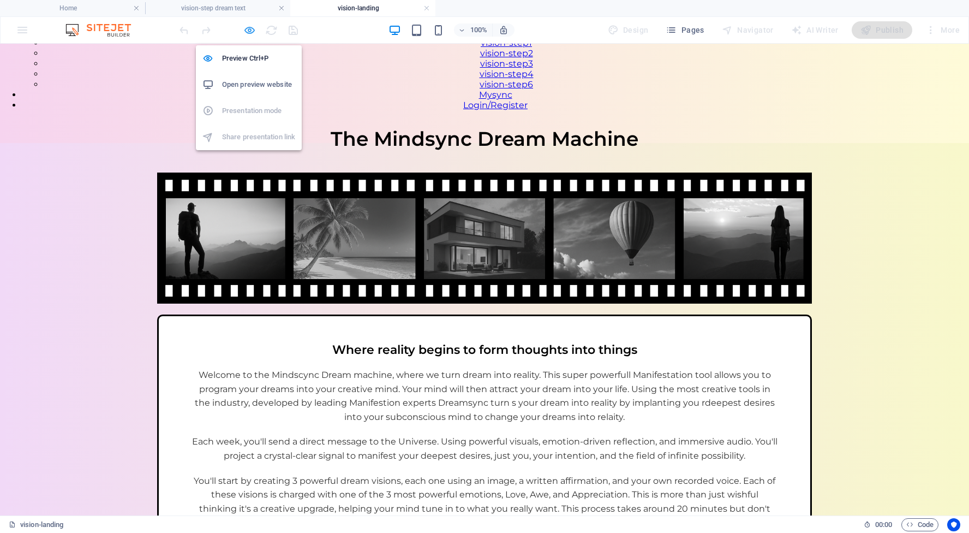
click at [255, 30] on icon "button" at bounding box center [249, 30] width 13 height 13
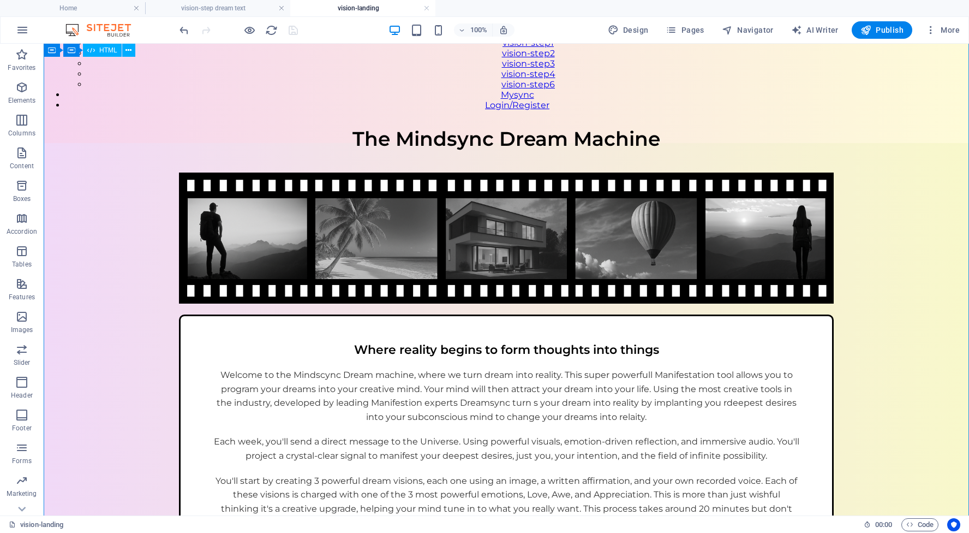
click at [139, 301] on div "VisionSync – How It Works The Mindsync Dream Machine Where reality begins to fo…" at bounding box center [507, 438] width 926 height 623
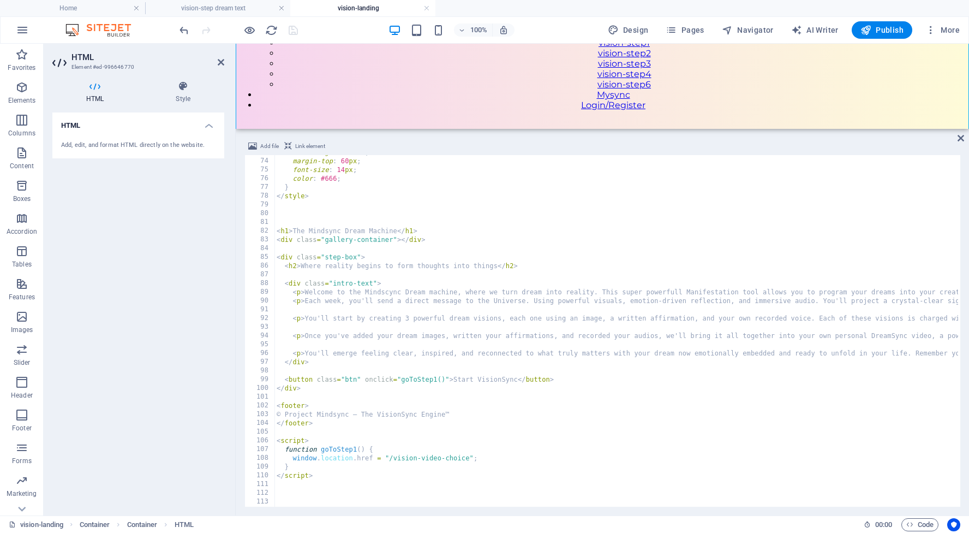
scroll to position [638, 0]
drag, startPoint x: 390, startPoint y: 455, endPoint x: 467, endPoint y: 455, distance: 77.5
type textarea "window.location.href = "/vision-step-dream-text";"
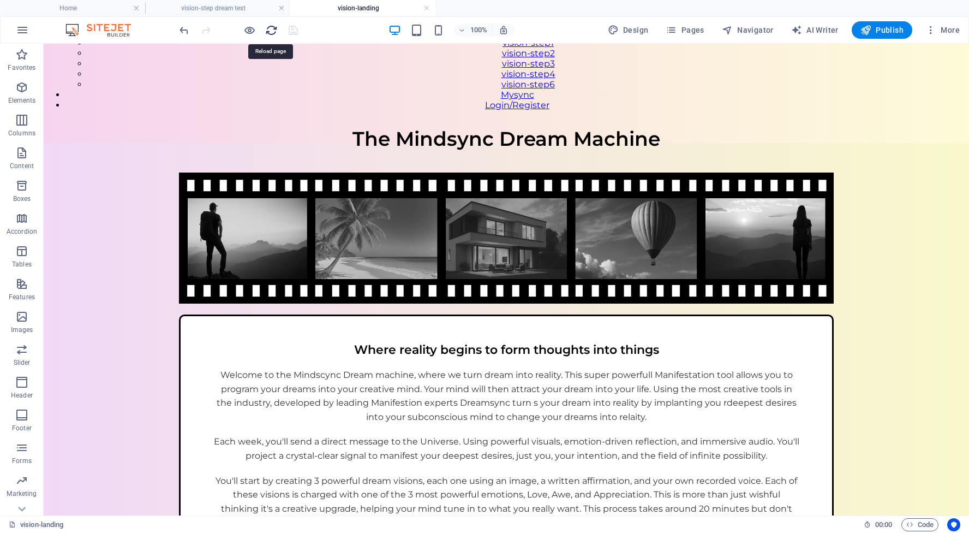
click at [275, 29] on icon "reload" at bounding box center [271, 30] width 13 height 13
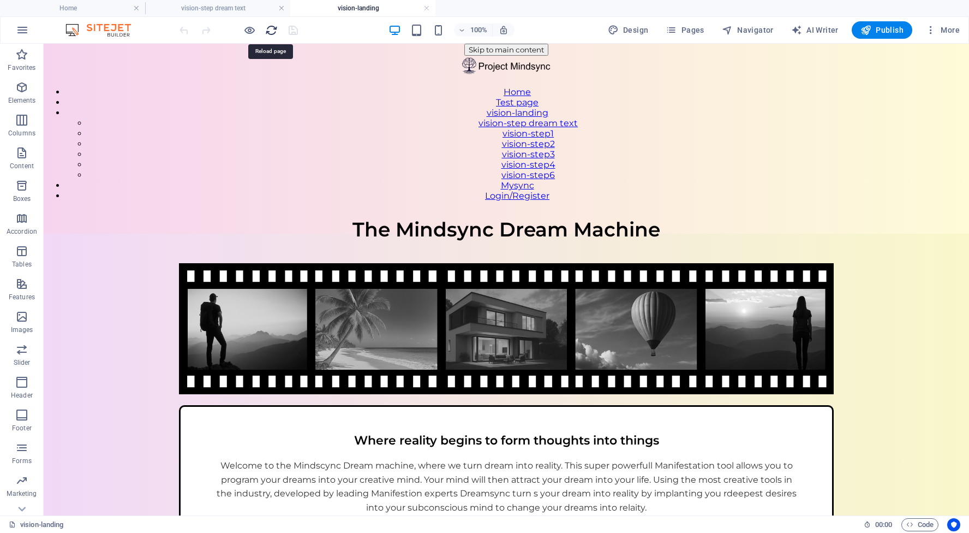
scroll to position [0, 0]
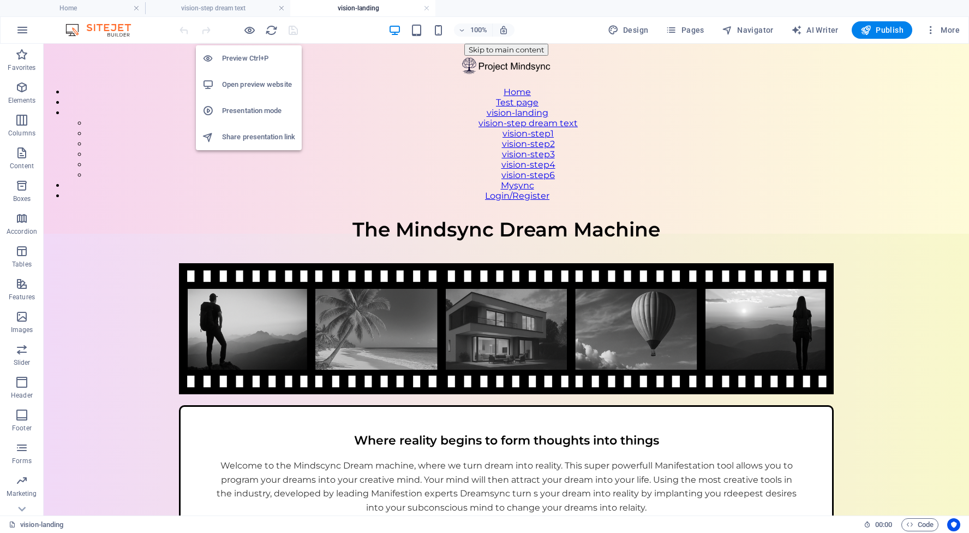
click at [247, 84] on h6 "Open preview website" at bounding box center [258, 84] width 73 height 13
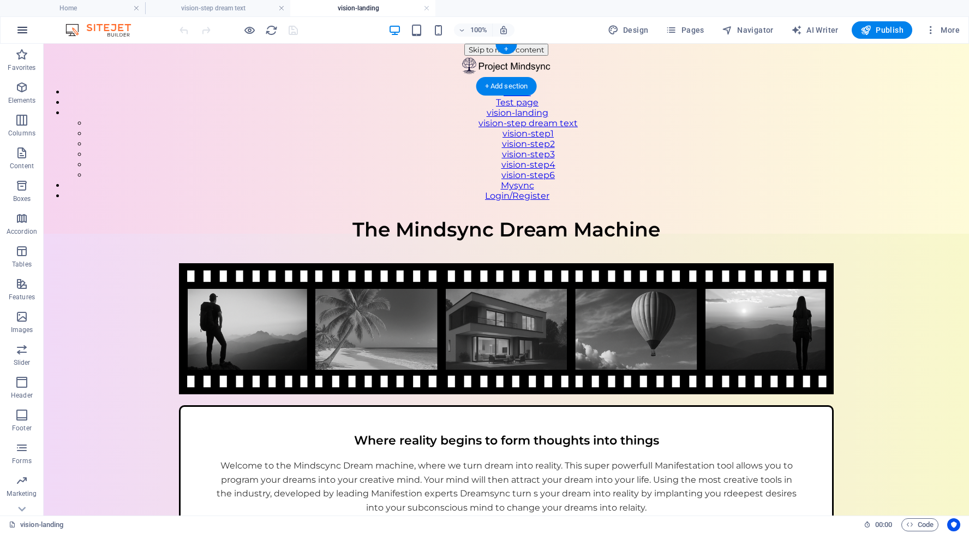
click at [22, 28] on icon "button" at bounding box center [22, 29] width 13 height 13
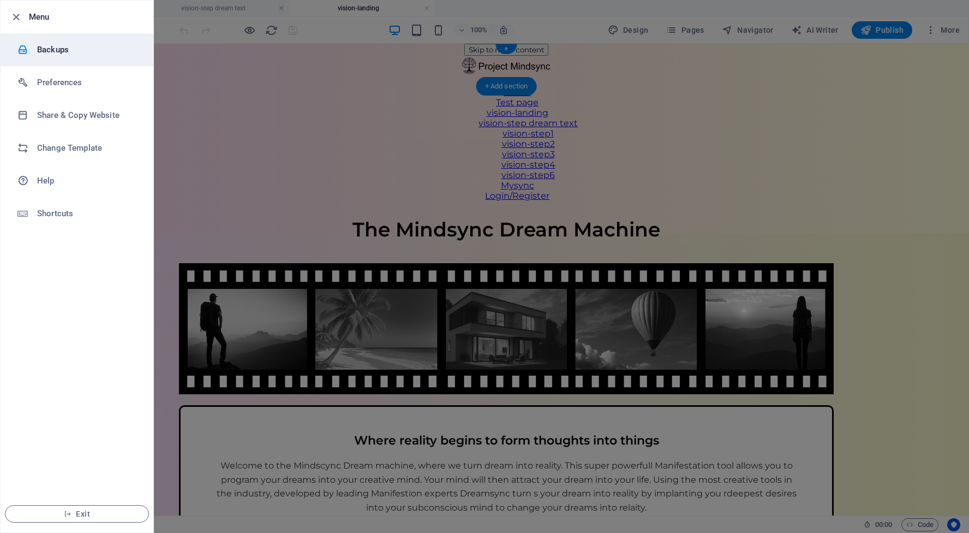
click at [44, 50] on h6 "Backups" at bounding box center [87, 49] width 101 height 13
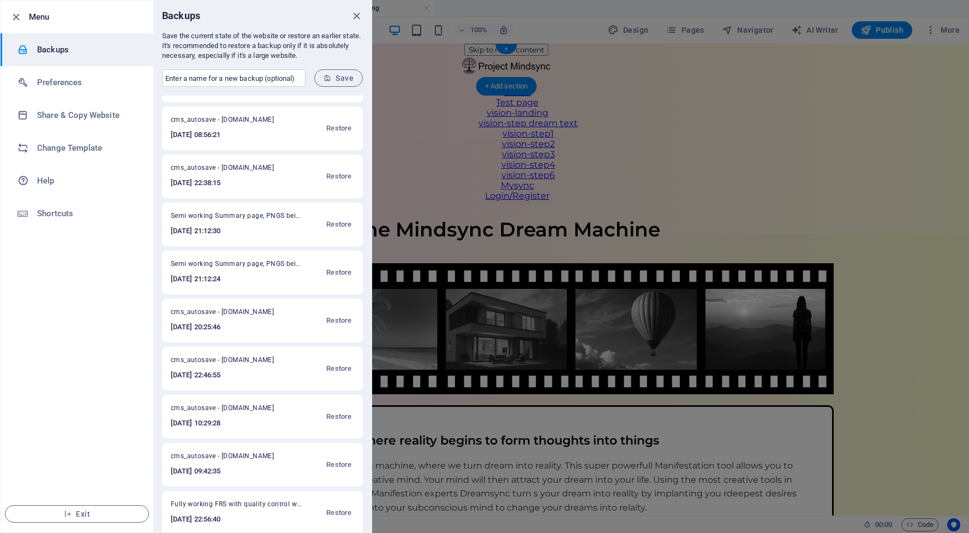
scroll to position [136, 0]
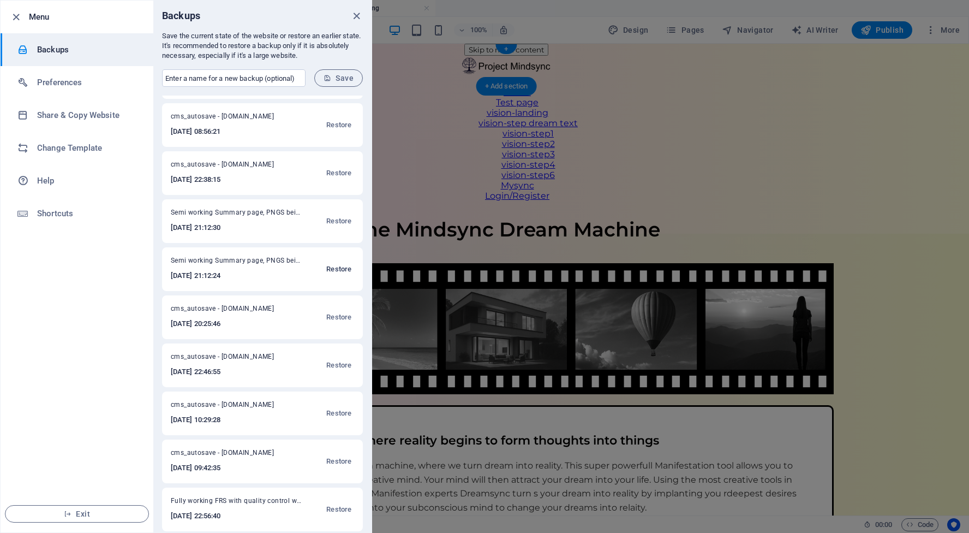
click at [336, 268] on span "Restore" at bounding box center [338, 269] width 25 height 13
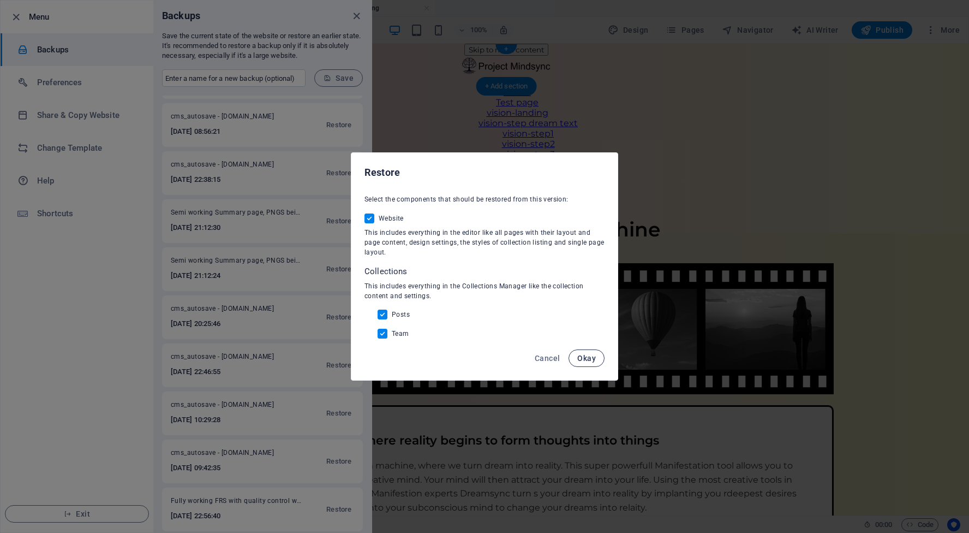
click at [588, 359] on span "Okay" at bounding box center [587, 358] width 19 height 9
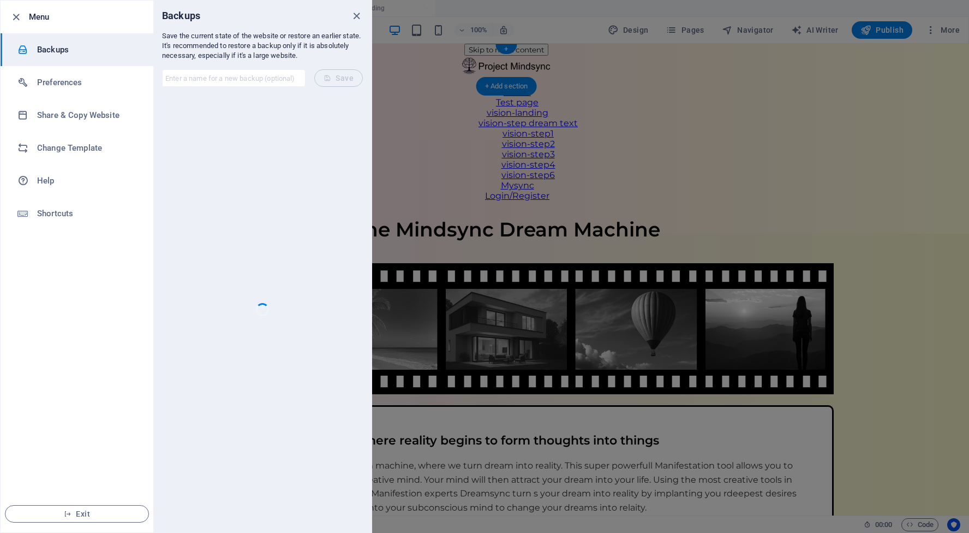
scroll to position [0, 0]
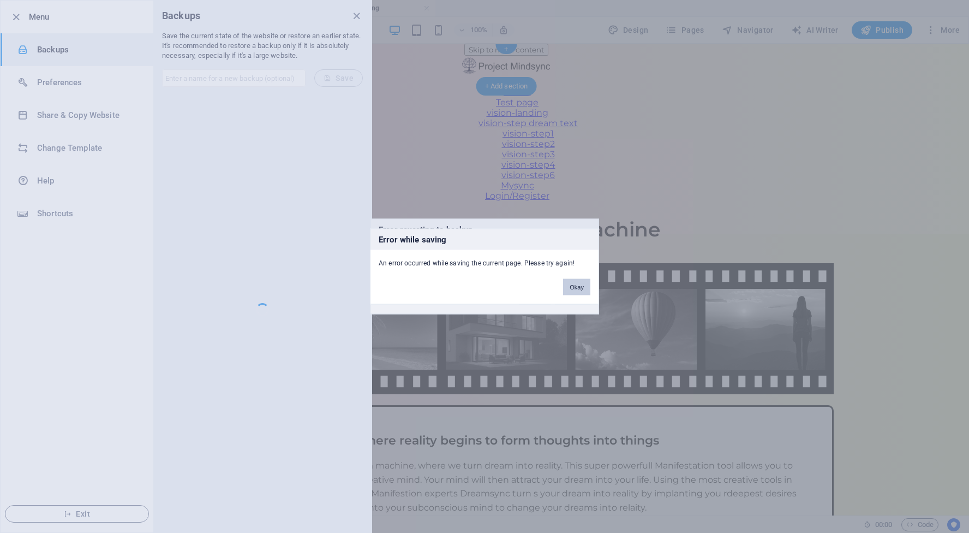
click at [577, 282] on button "Okay" at bounding box center [576, 287] width 27 height 16
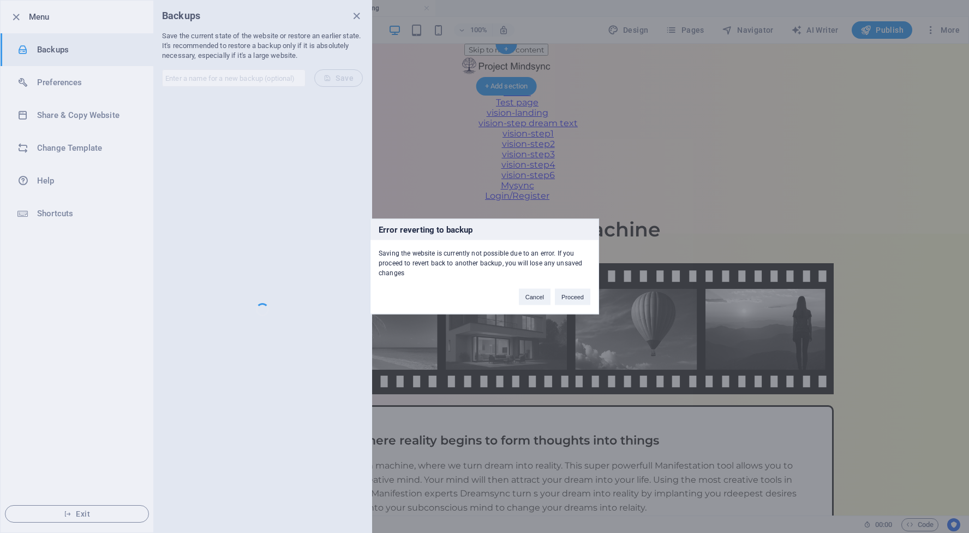
click at [353, 14] on div "Error reverting to backup Saving the website is currently not possible due to a…" at bounding box center [484, 266] width 969 height 533
click at [533, 299] on button "Cancel" at bounding box center [535, 297] width 32 height 16
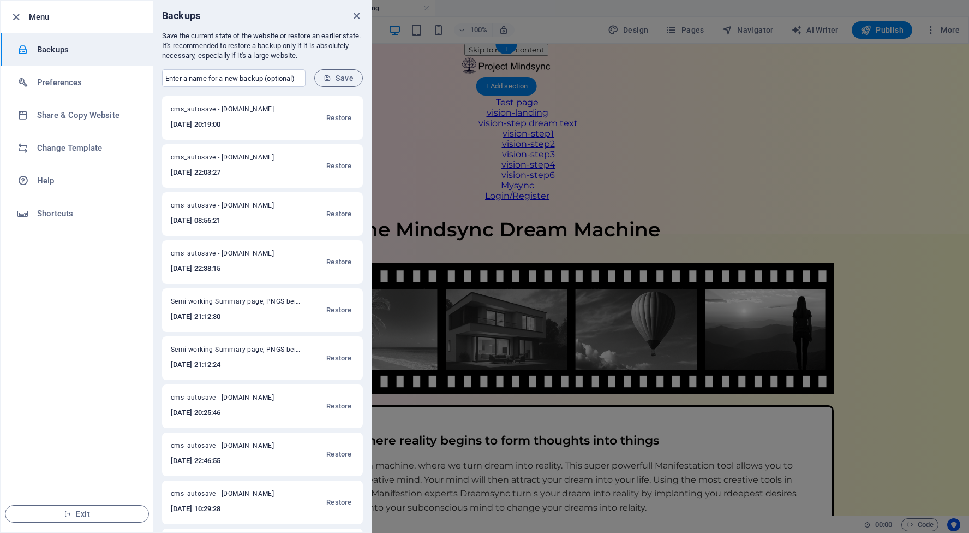
scroll to position [73, 0]
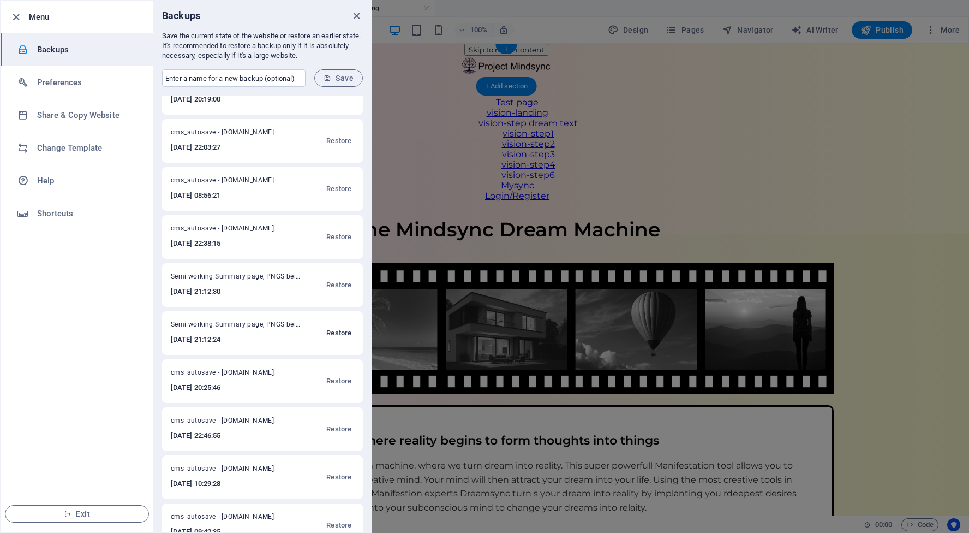
click at [334, 331] on span "Restore" at bounding box center [338, 332] width 25 height 13
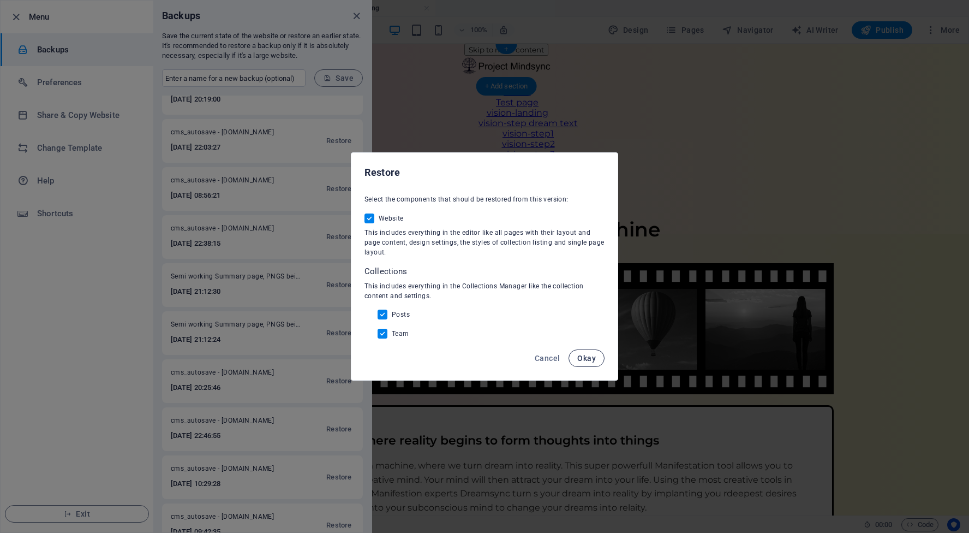
click at [597, 361] on button "Okay" at bounding box center [587, 357] width 36 height 17
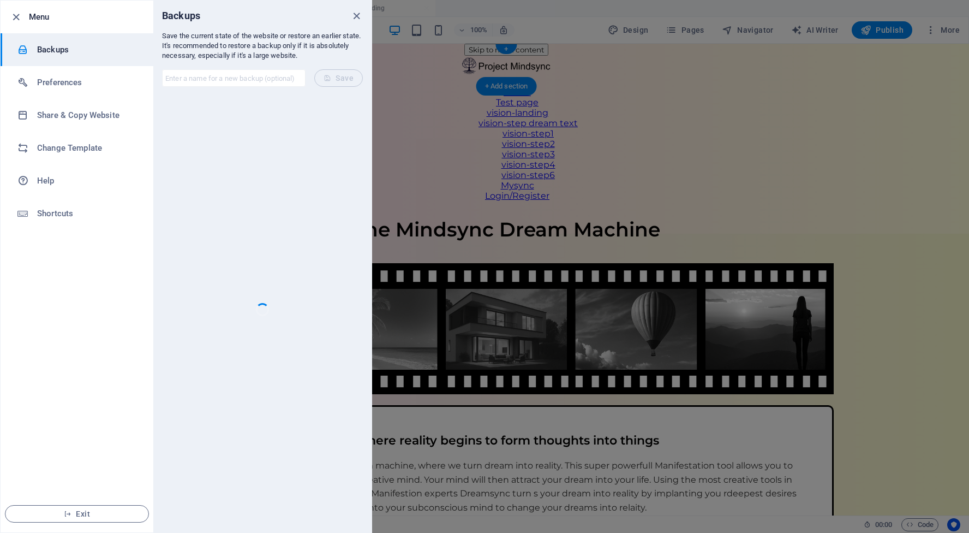
scroll to position [0, 0]
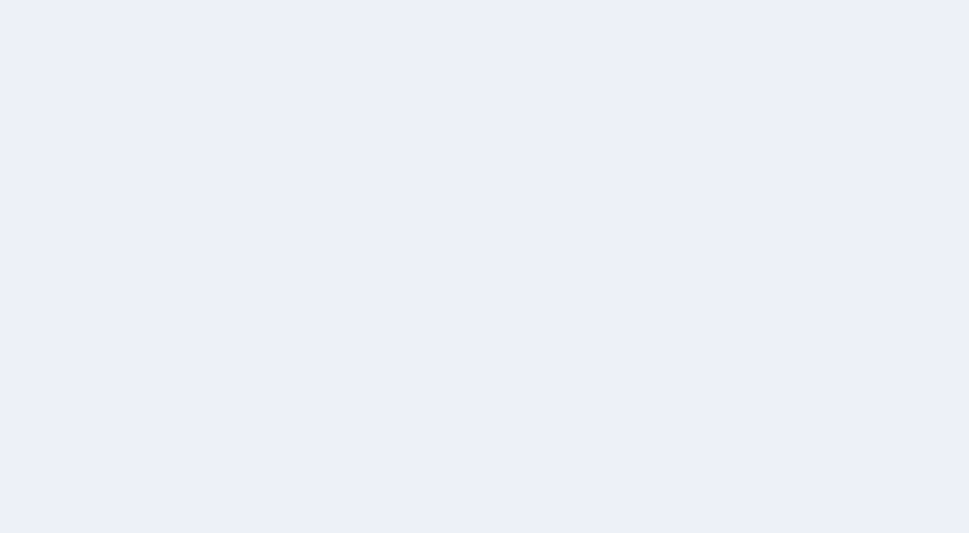
click at [574, 293] on div at bounding box center [484, 266] width 969 height 533
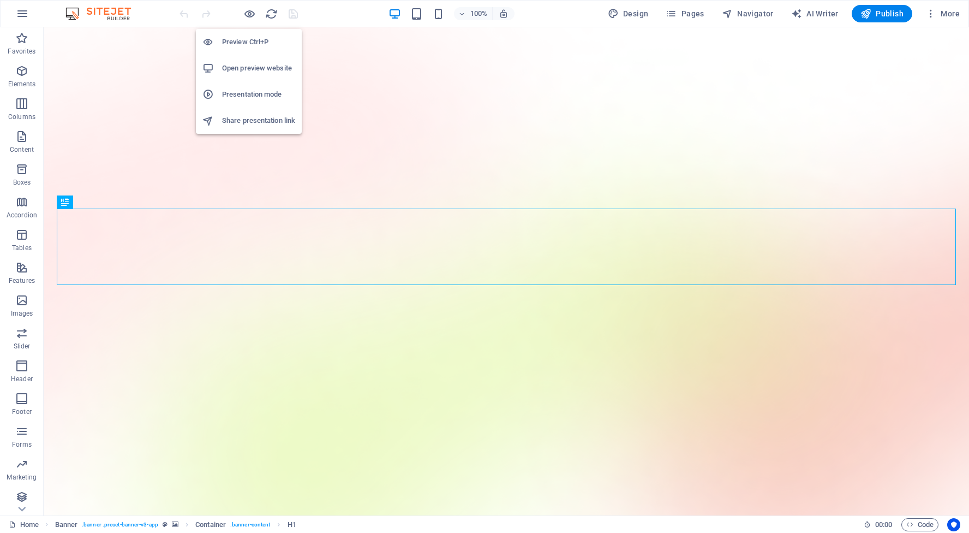
click at [257, 64] on h6 "Open preview website" at bounding box center [258, 68] width 73 height 13
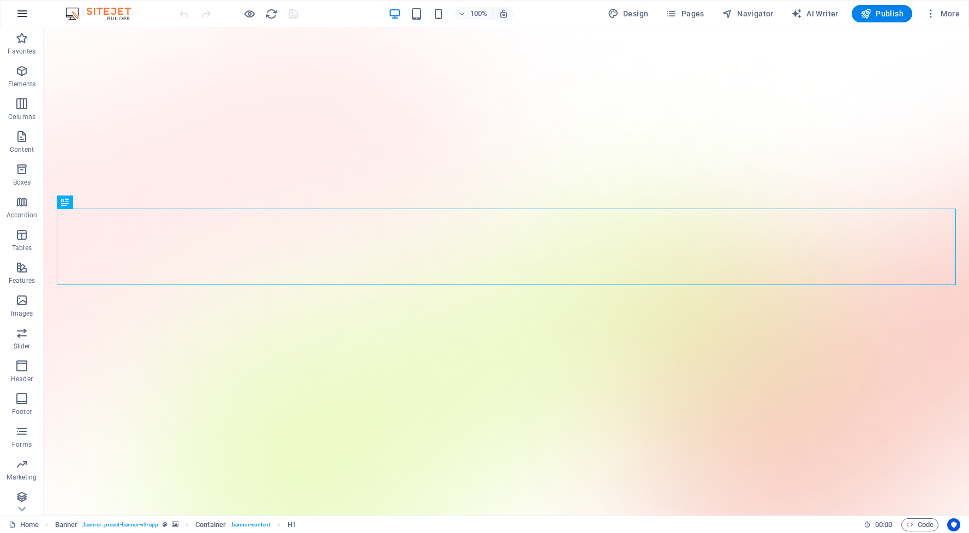
click at [21, 10] on icon "button" at bounding box center [22, 13] width 13 height 13
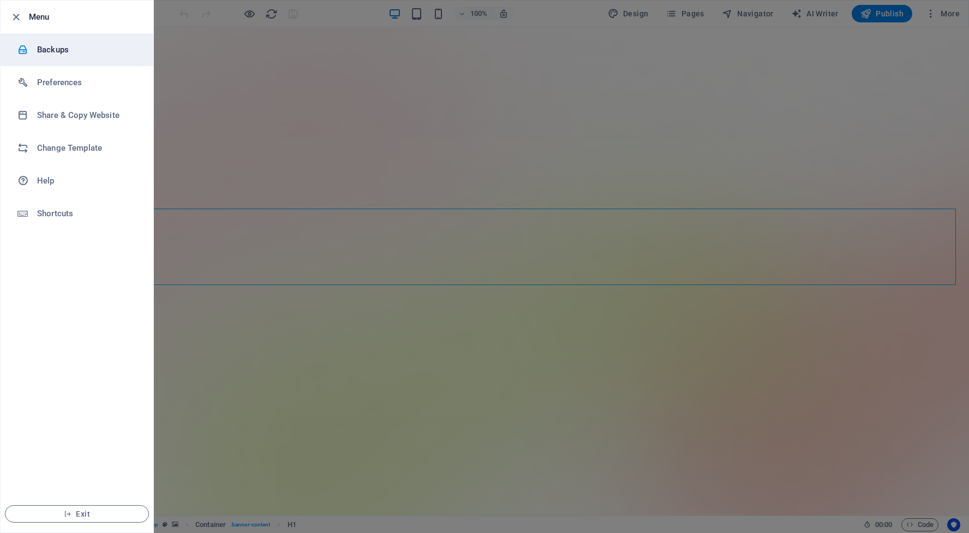
click at [58, 53] on h6 "Backups" at bounding box center [87, 49] width 101 height 13
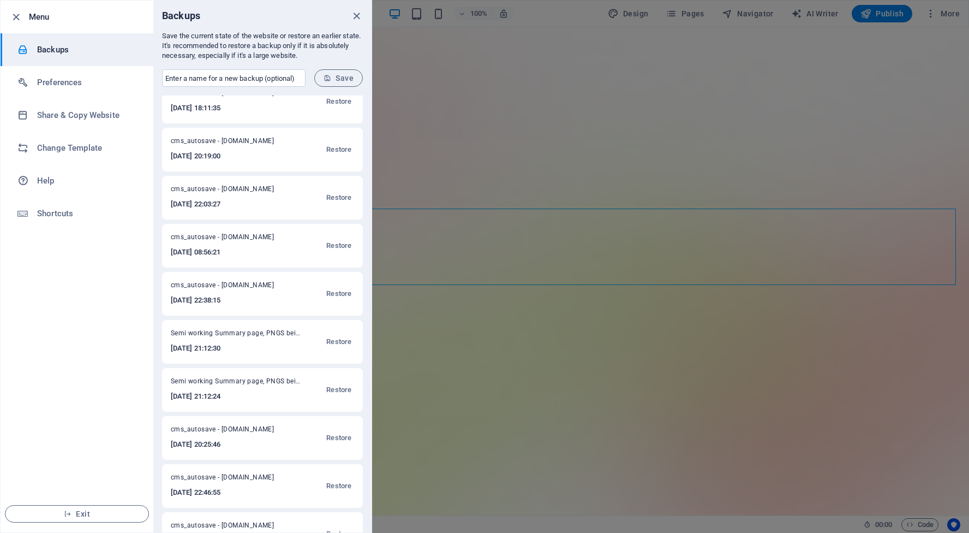
scroll to position [71, 0]
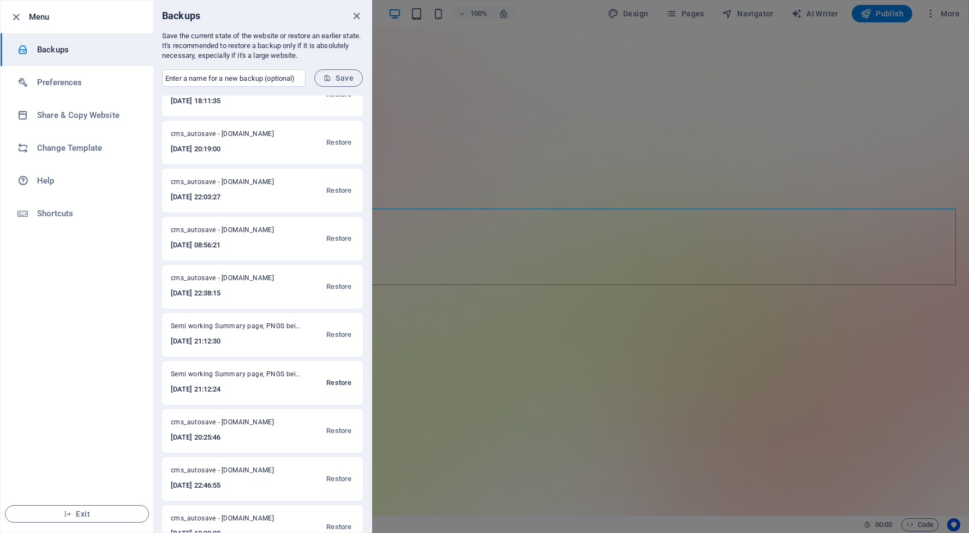
click at [336, 383] on span "Restore" at bounding box center [338, 382] width 25 height 13
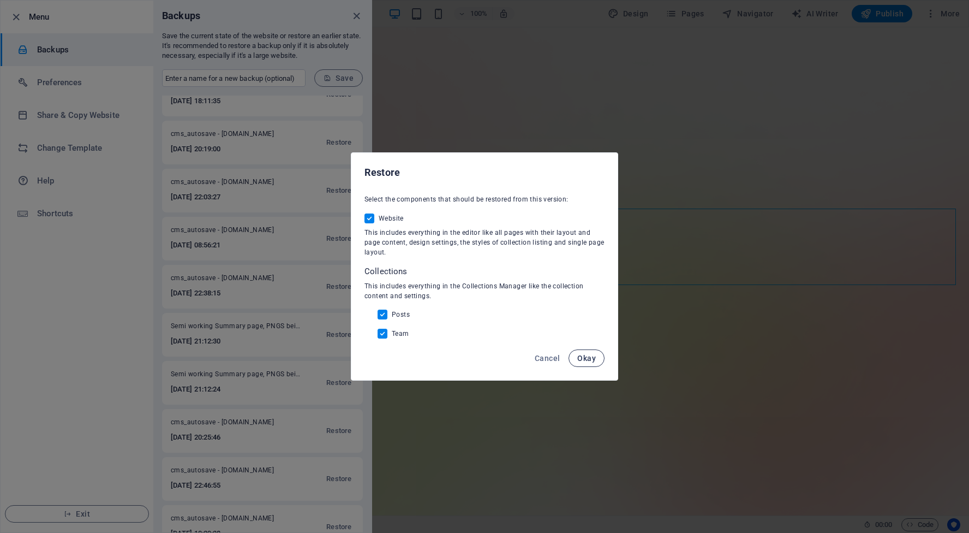
click at [586, 361] on span "Okay" at bounding box center [587, 358] width 19 height 9
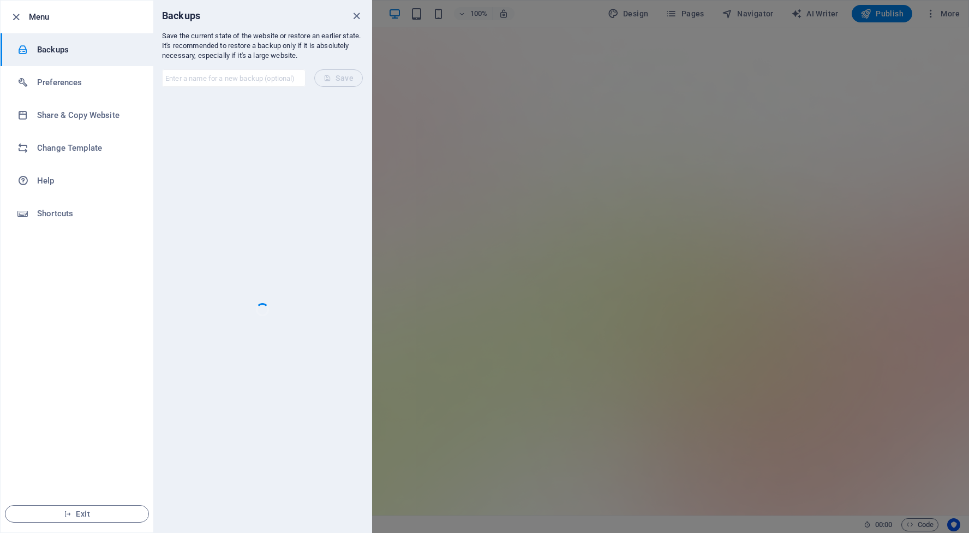
scroll to position [0, 0]
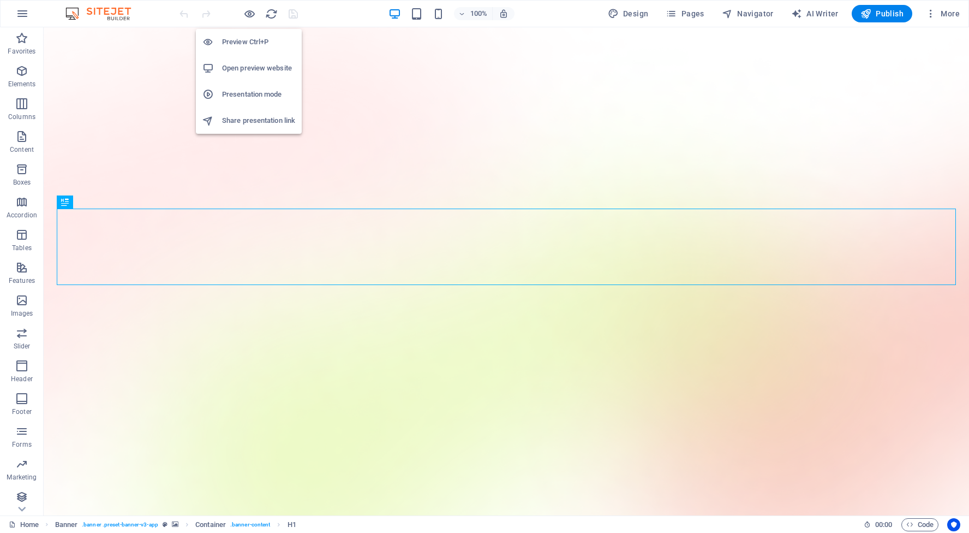
click at [262, 72] on h6 "Open preview website" at bounding box center [258, 68] width 73 height 13
